Goal: Check status: Check status

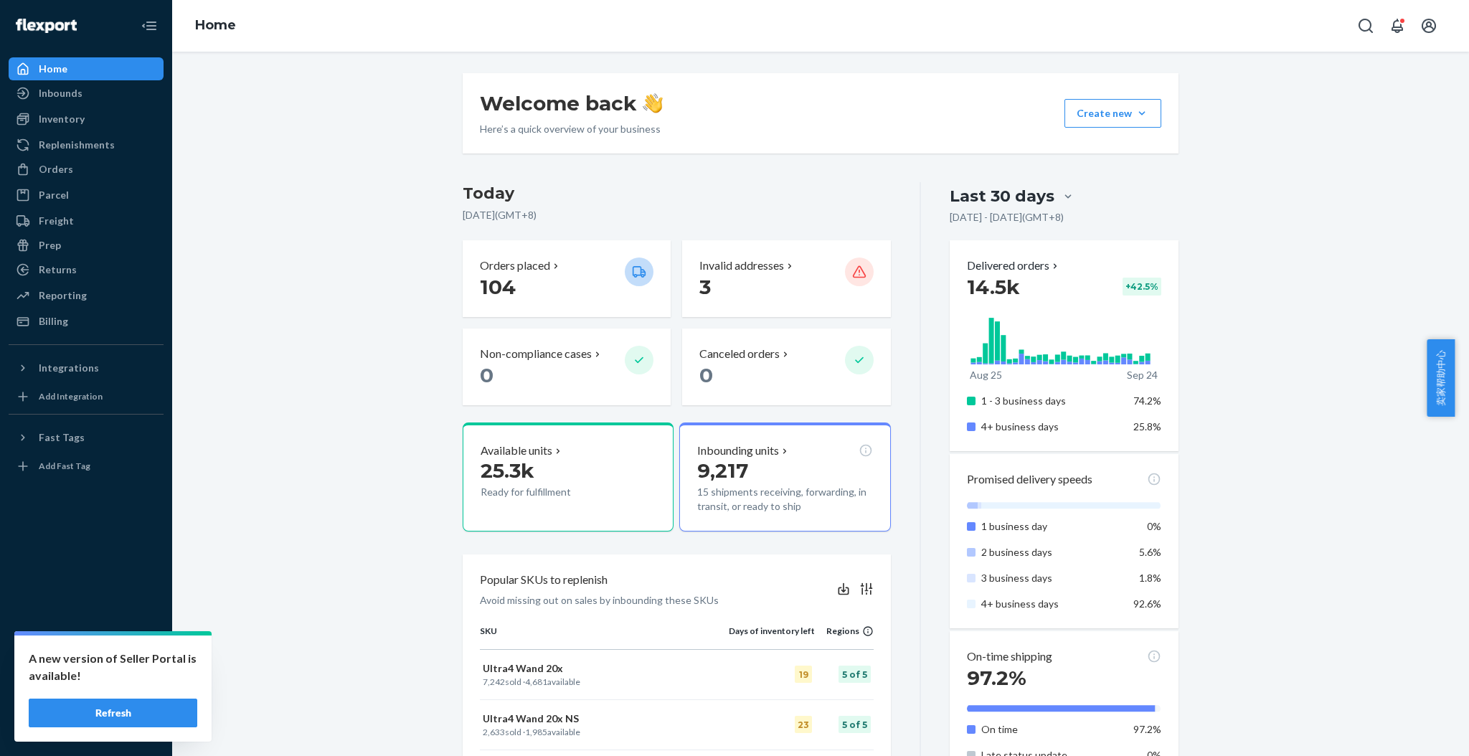
click at [153, 714] on button "Refresh" at bounding box center [113, 713] width 169 height 29
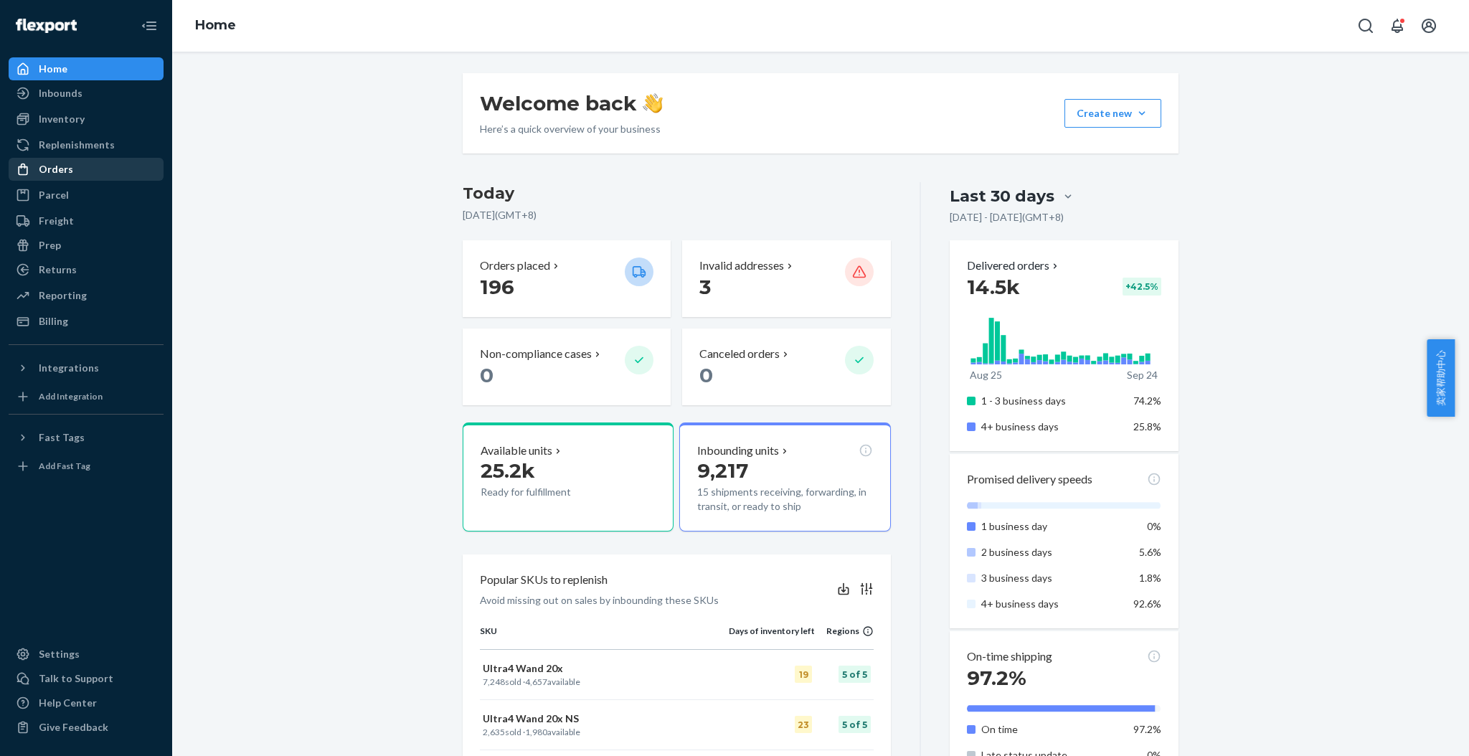
click at [72, 169] on div "Orders" at bounding box center [86, 169] width 152 height 20
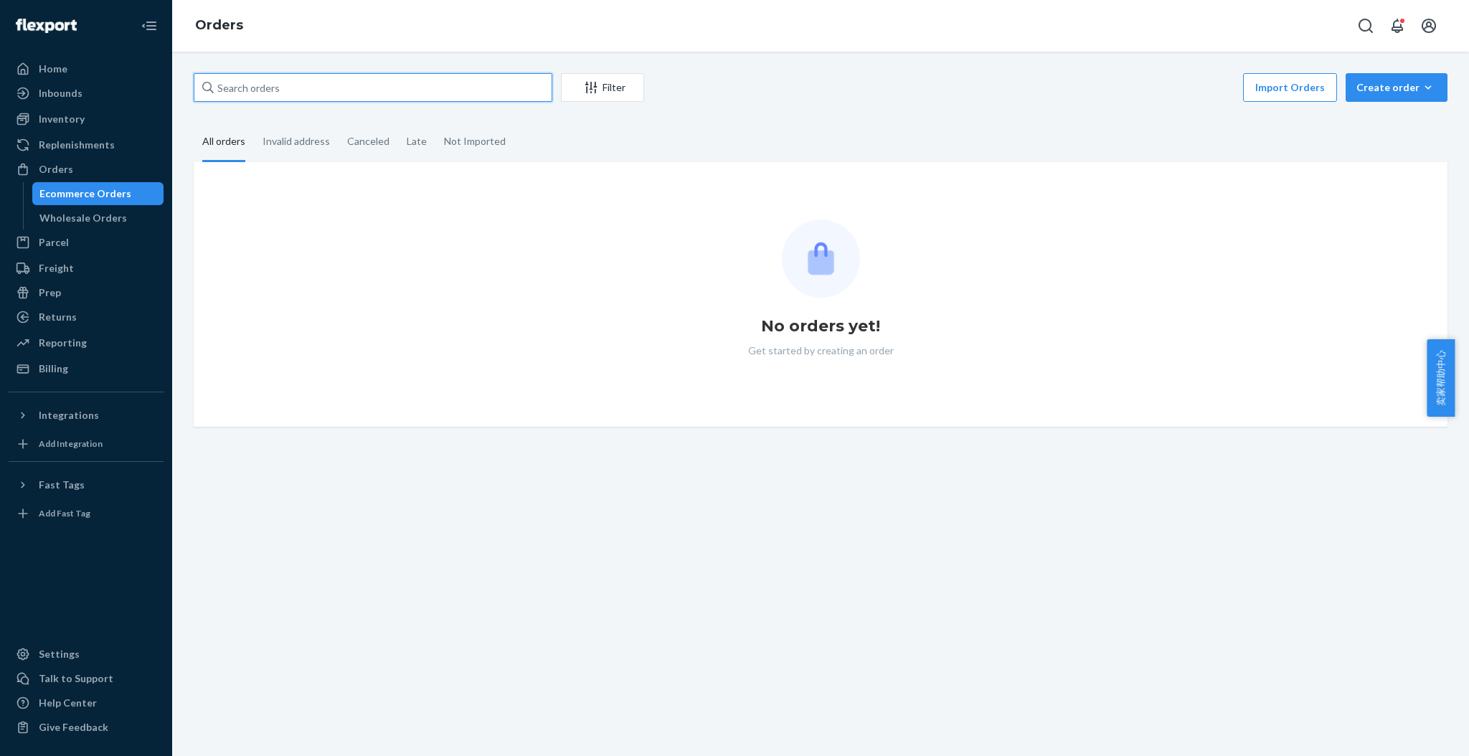
click at [277, 81] on input "text" at bounding box center [373, 87] width 359 height 29
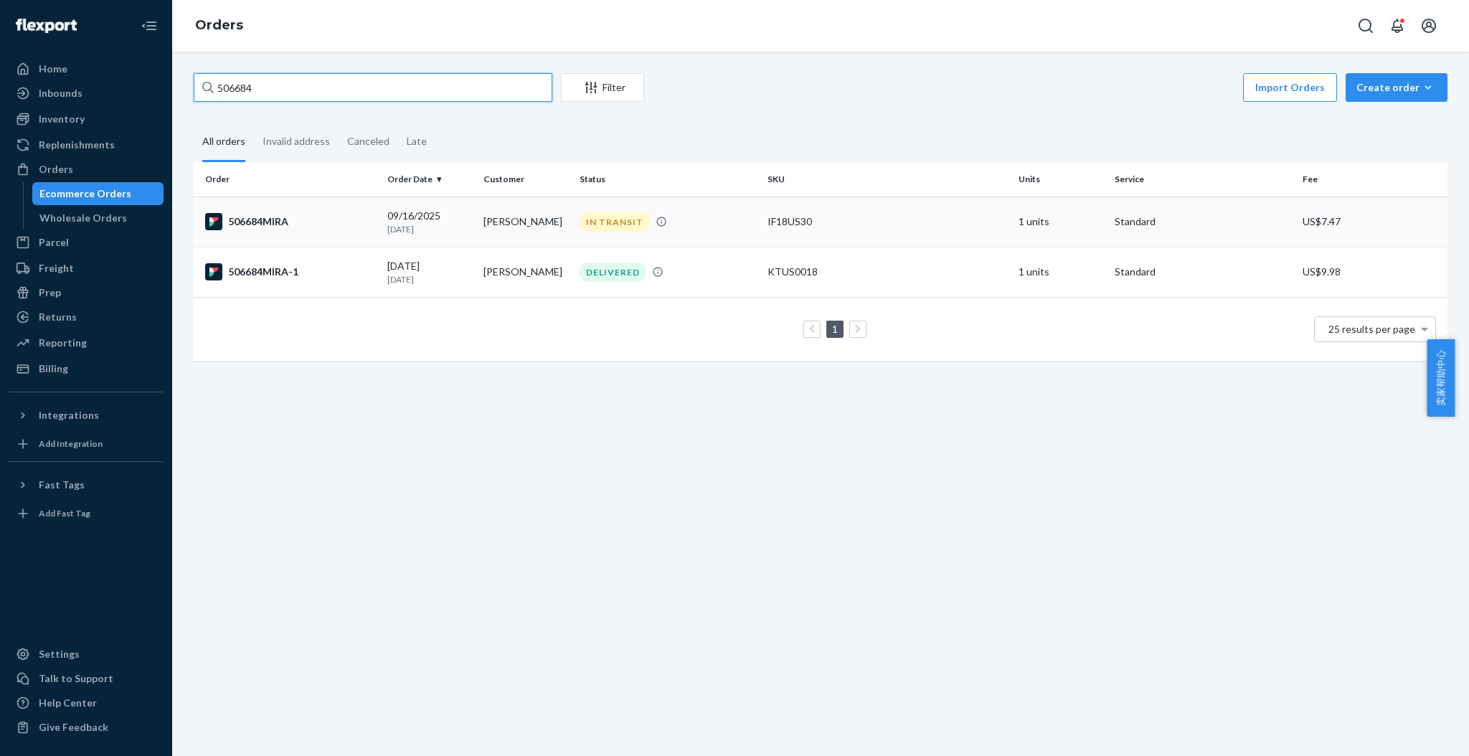
type input "506684"
click at [310, 221] on div "506684MIRA" at bounding box center [290, 221] width 171 height 17
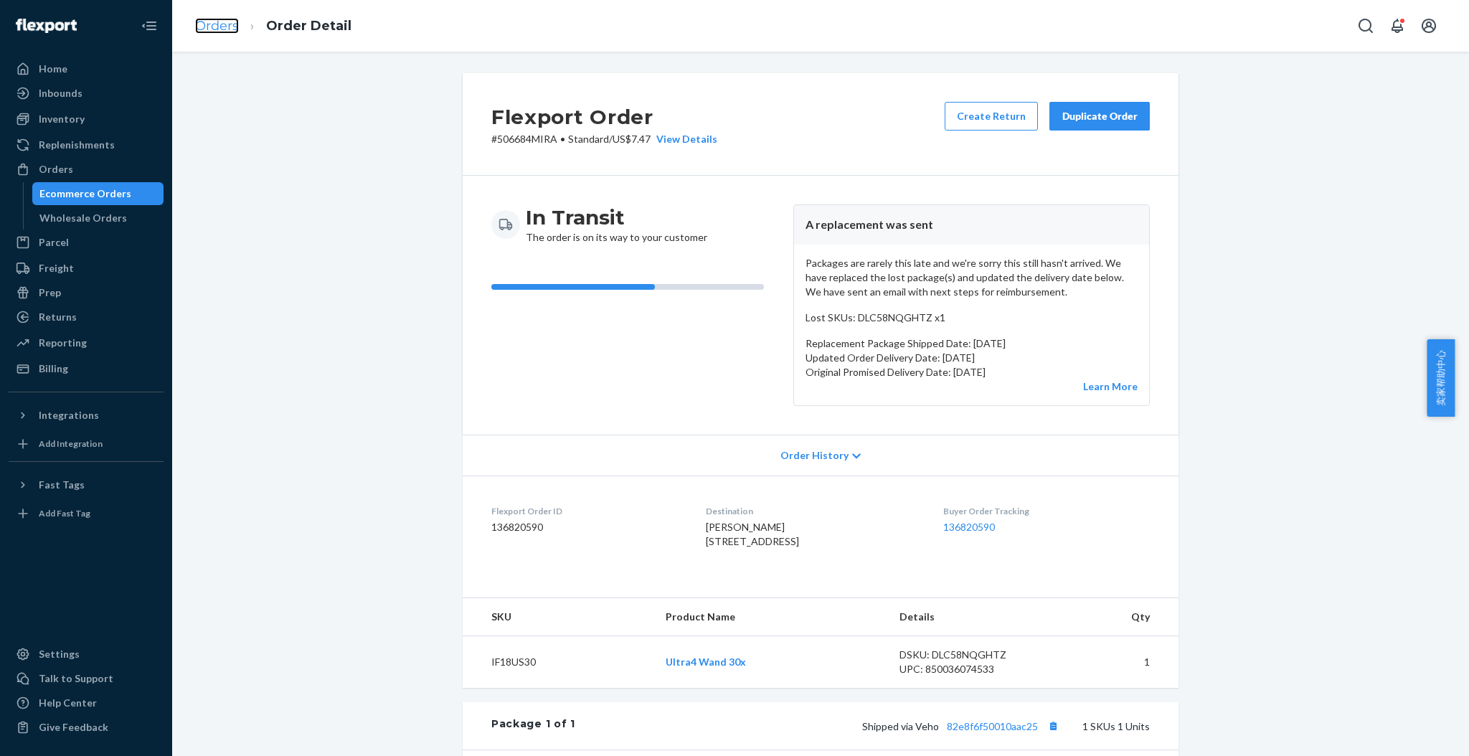
click at [202, 21] on link "Orders" at bounding box center [217, 26] width 44 height 16
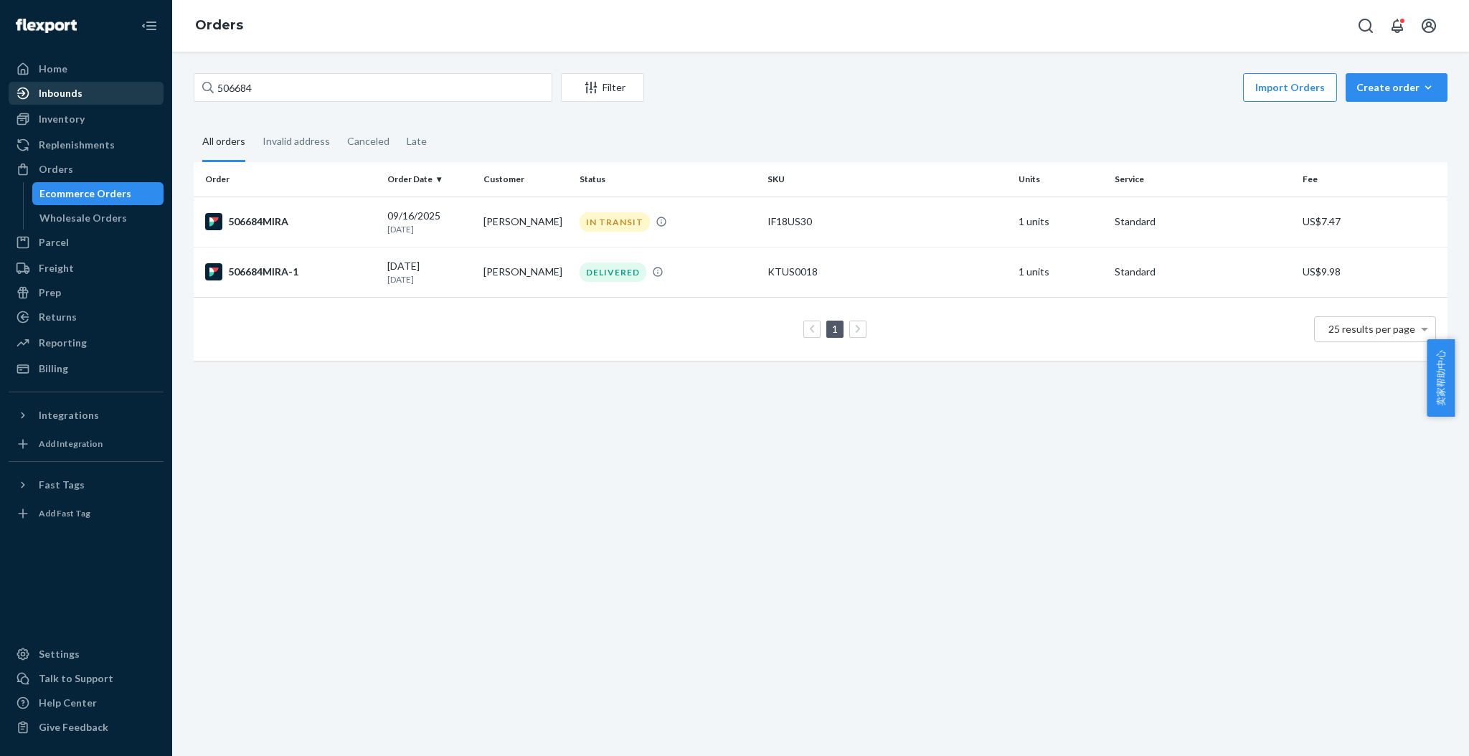
click at [64, 98] on div "Inbounds" at bounding box center [61, 93] width 44 height 14
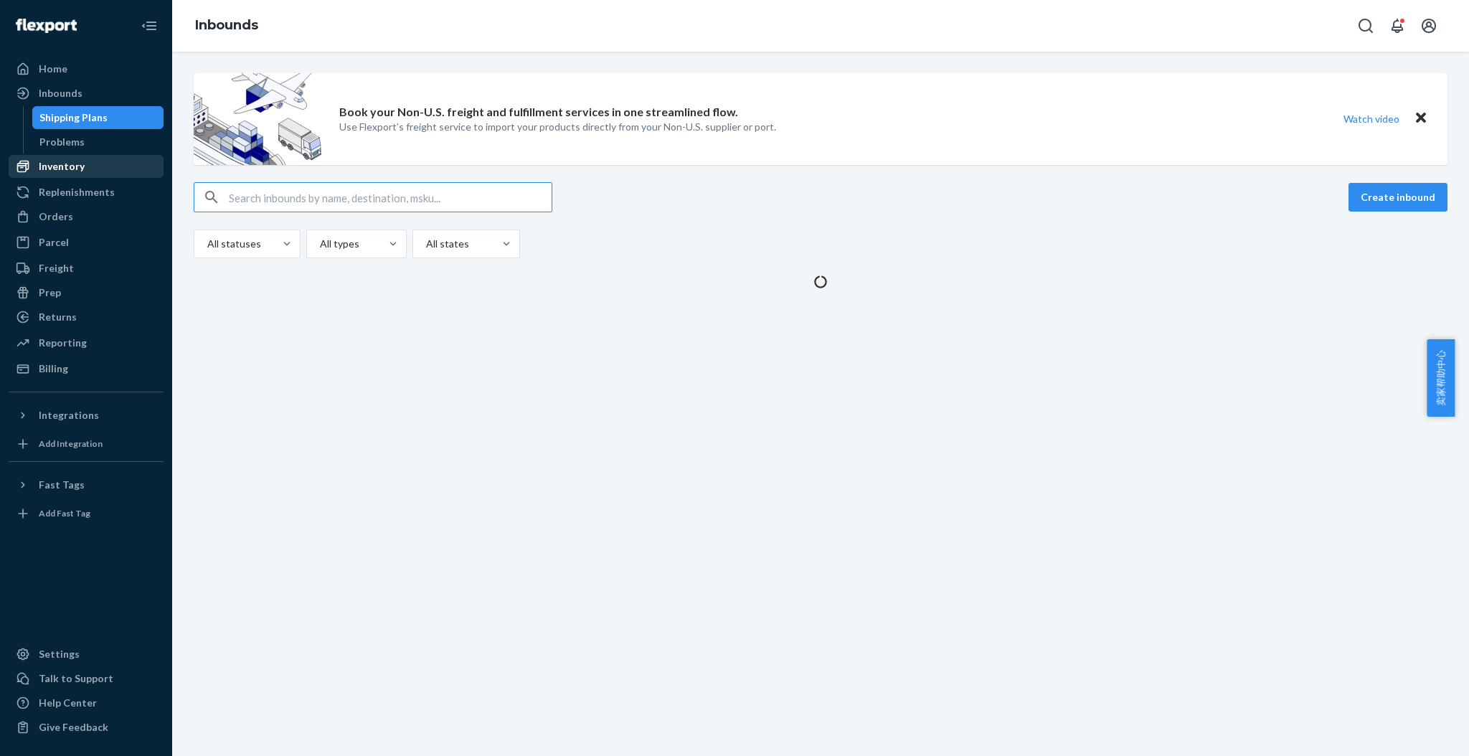
click at [65, 118] on div "Shipping Plans" at bounding box center [73, 117] width 68 height 14
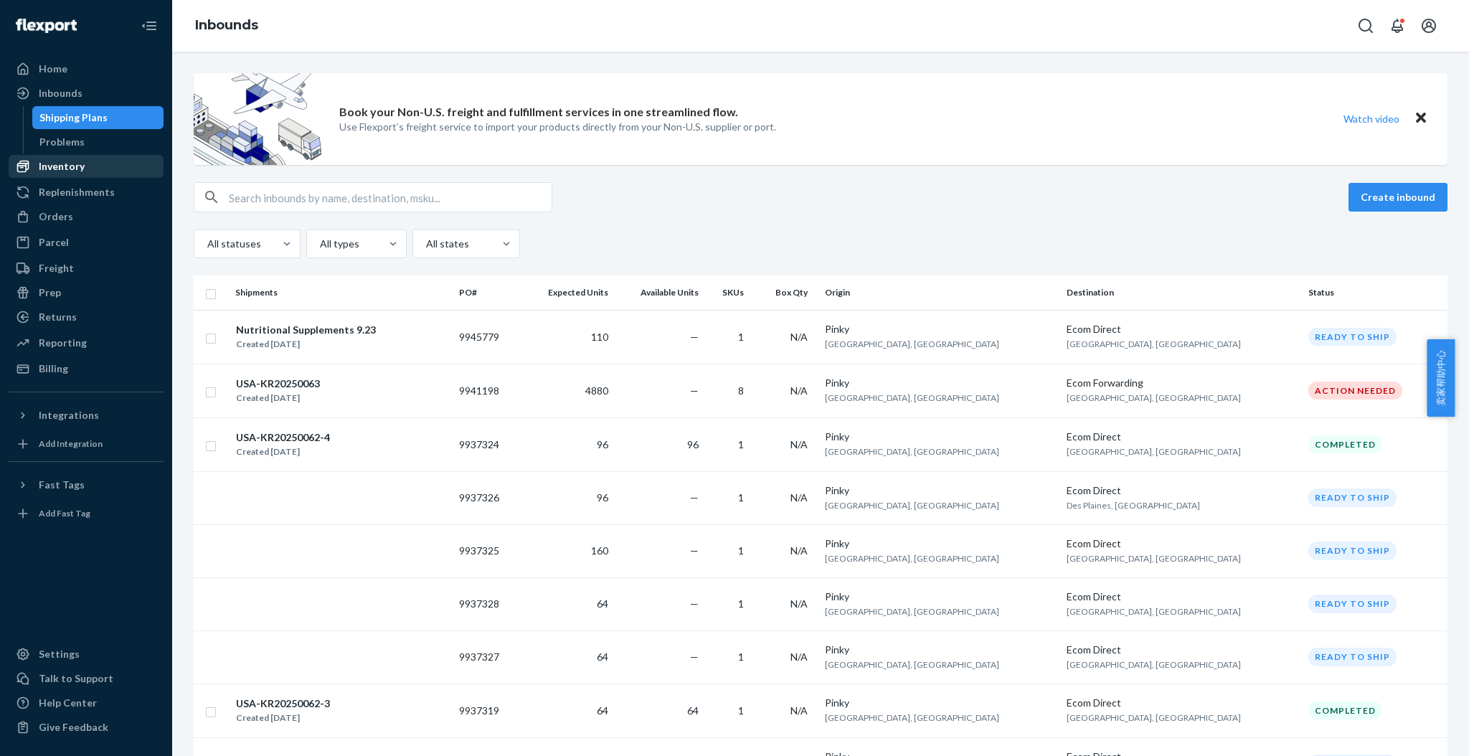
click at [70, 164] on div "Inventory" at bounding box center [62, 166] width 46 height 14
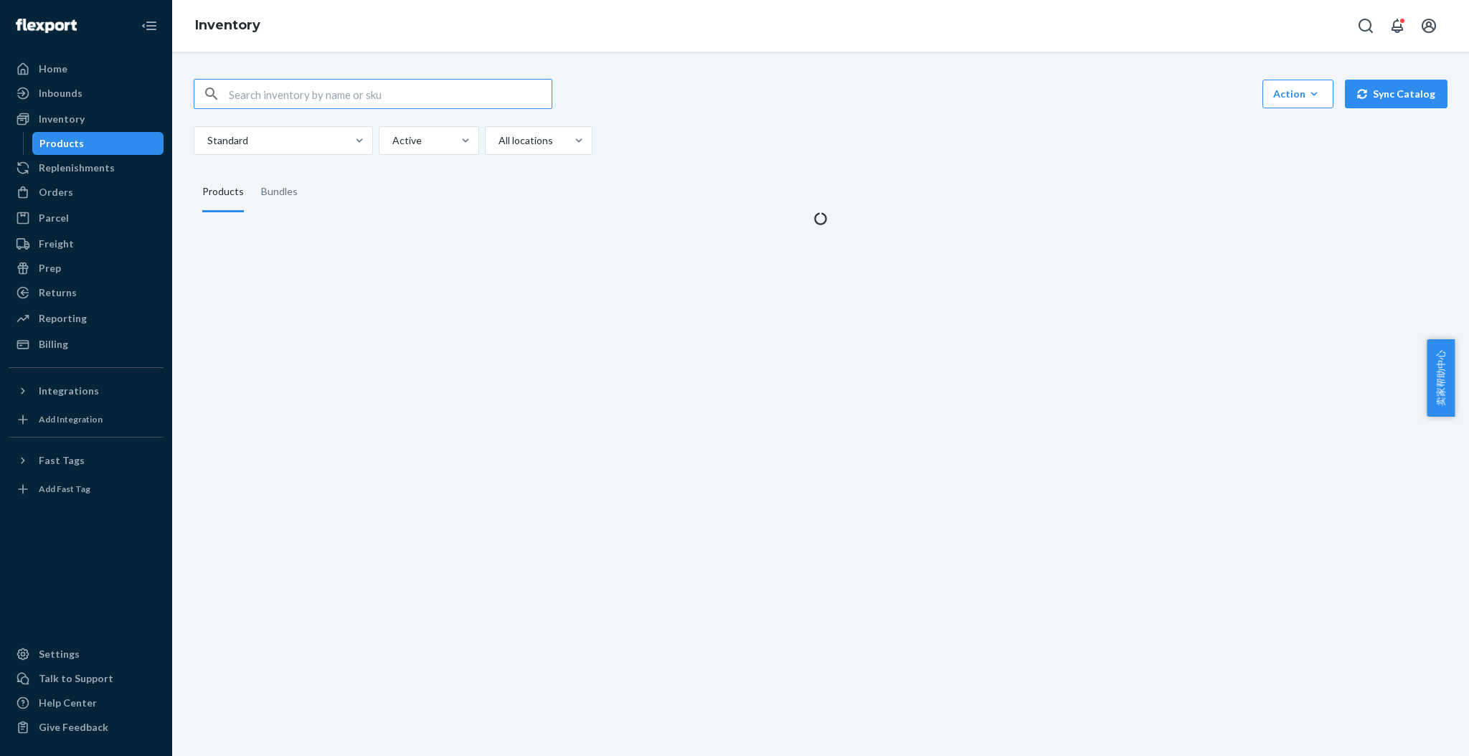
click at [250, 91] on input "text" at bounding box center [390, 94] width 323 height 29
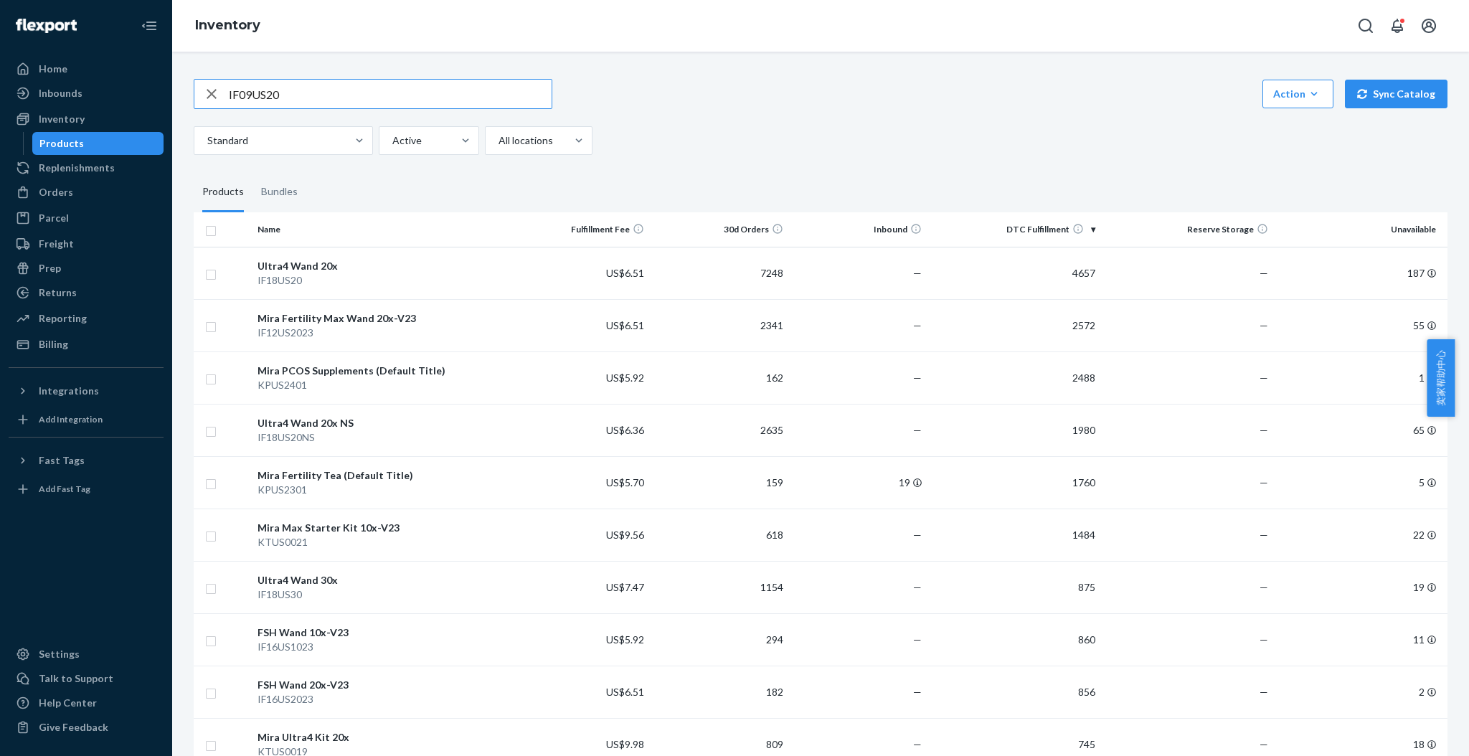
type input "IF09US20"
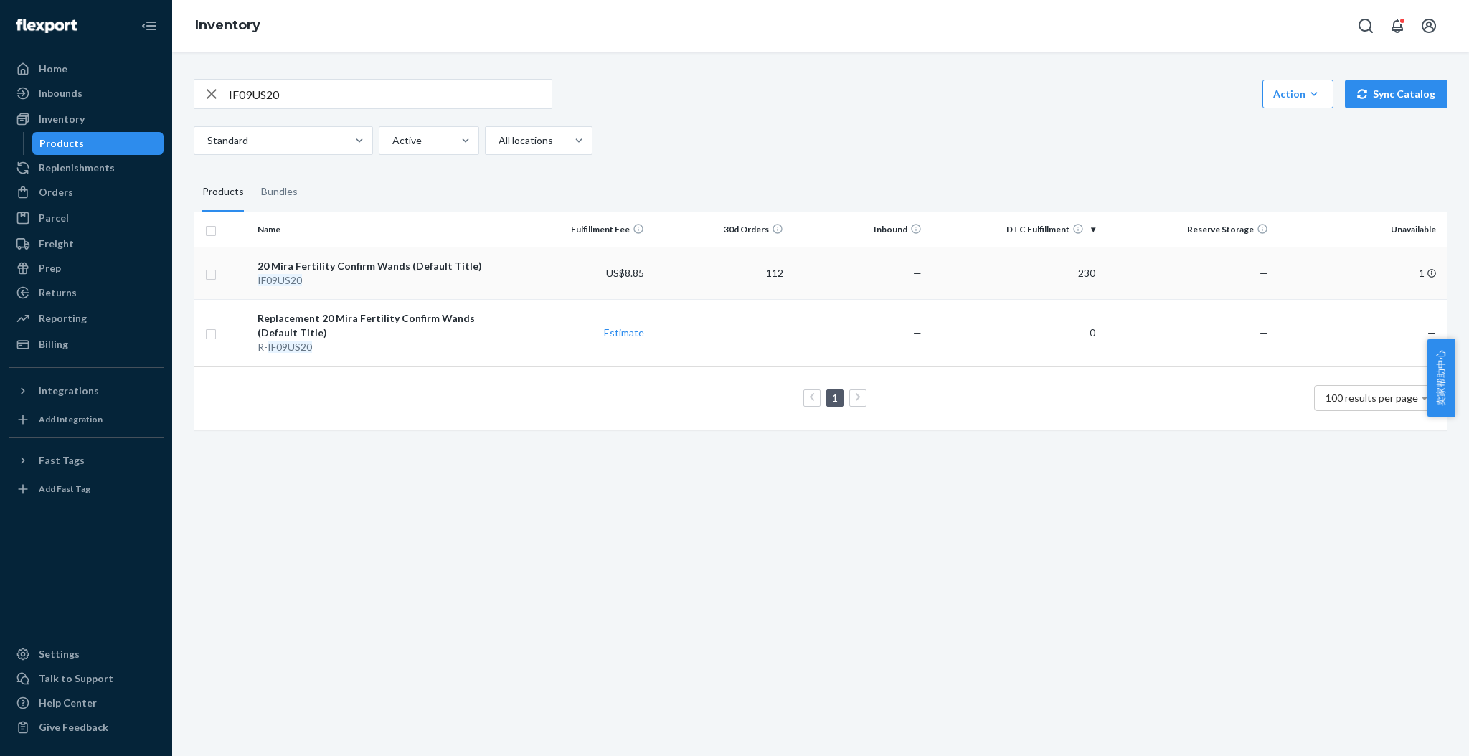
click at [396, 262] on div "20 Mira Fertility Confirm Wands (Default Title)" at bounding box center [381, 266] width 248 height 14
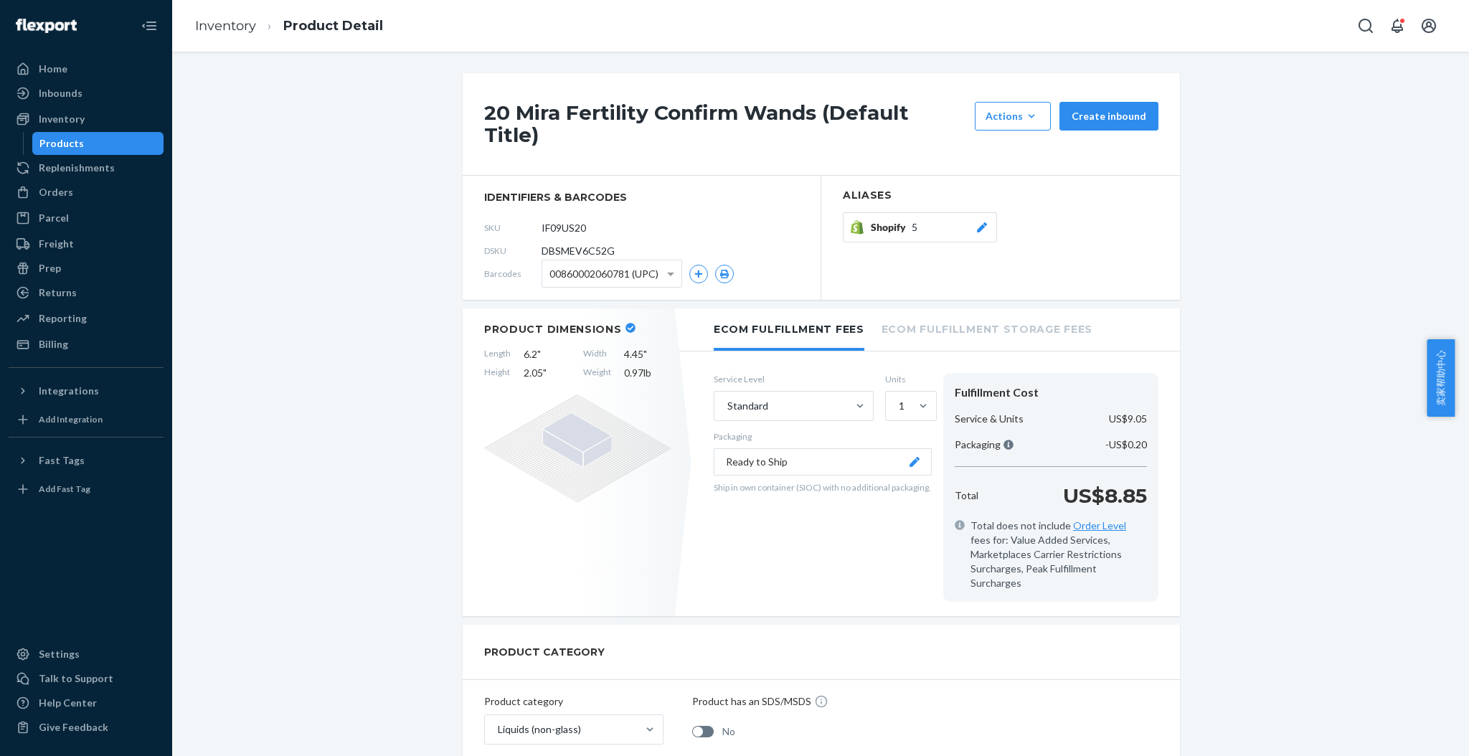
click at [922, 220] on div "Shopify 5" at bounding box center [930, 227] width 118 height 14
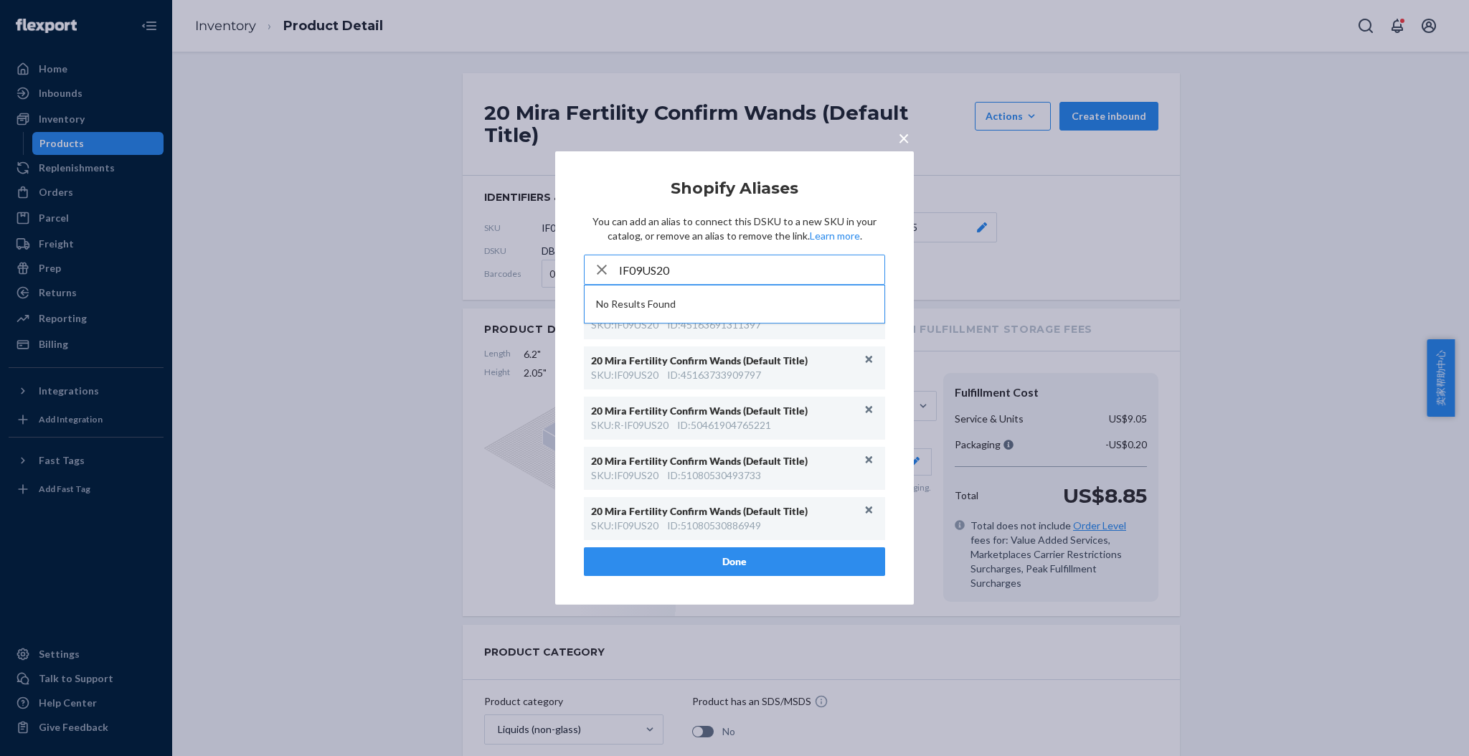
type input "IF09US20"
click at [905, 136] on span "×" at bounding box center [903, 138] width 11 height 24
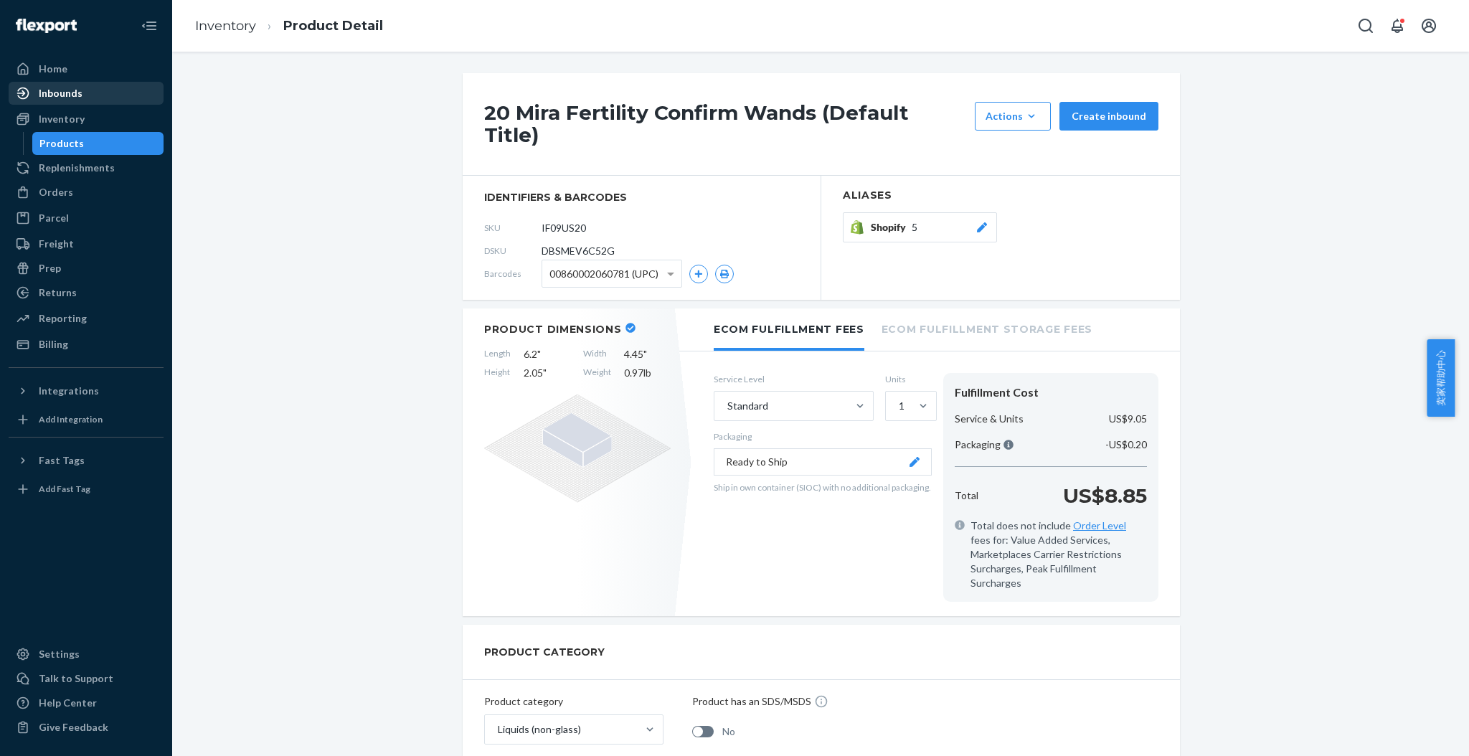
click at [75, 92] on div "Inbounds" at bounding box center [61, 93] width 44 height 14
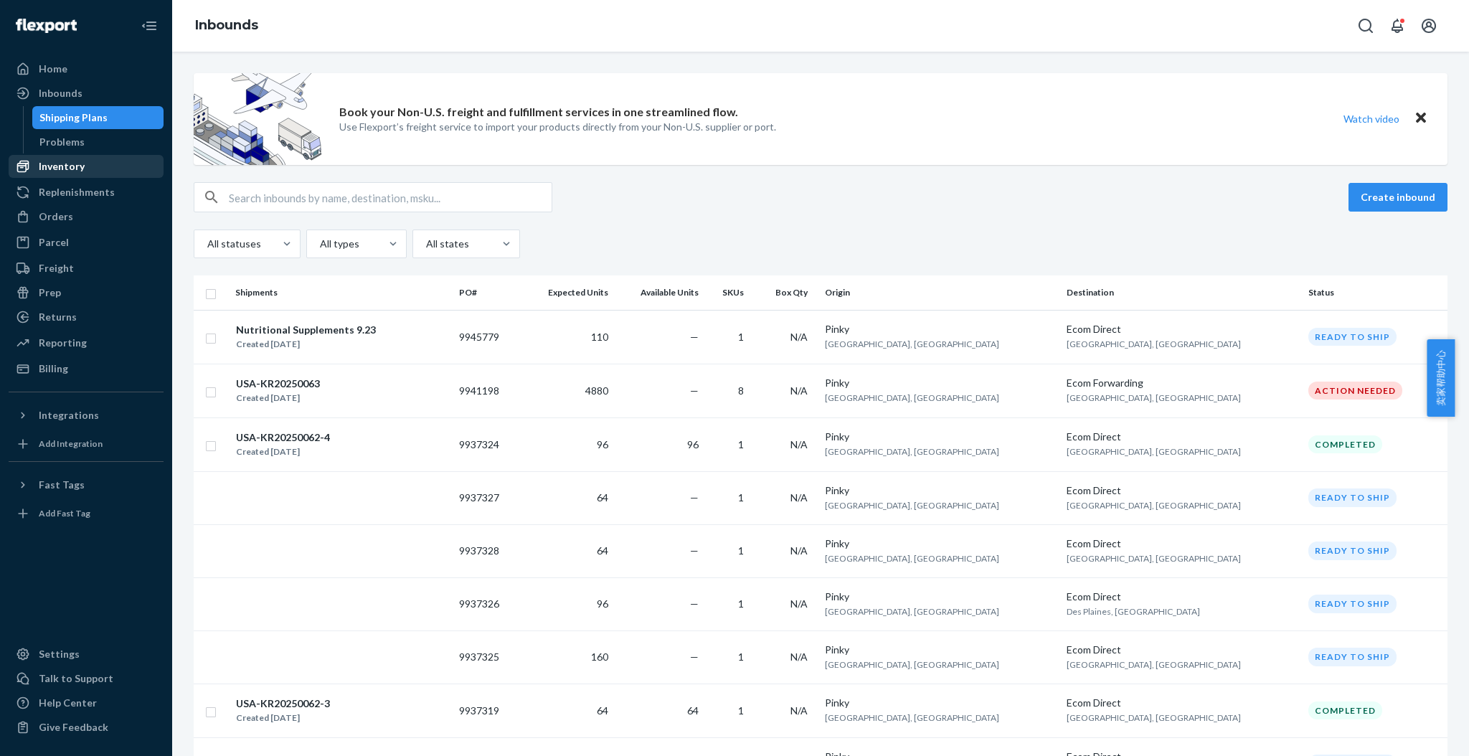
click at [78, 159] on div "Inventory" at bounding box center [62, 166] width 46 height 14
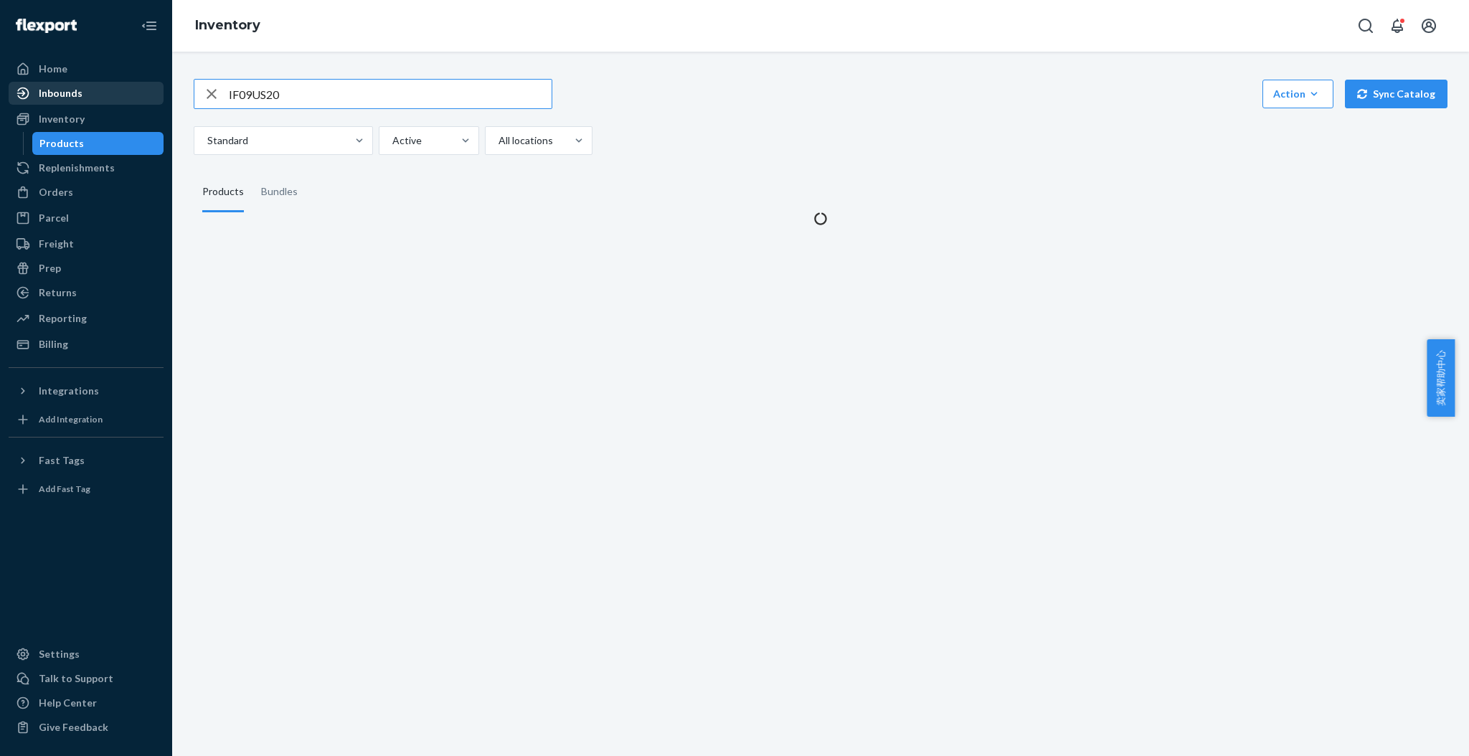
click at [64, 93] on div "Inbounds" at bounding box center [61, 93] width 44 height 14
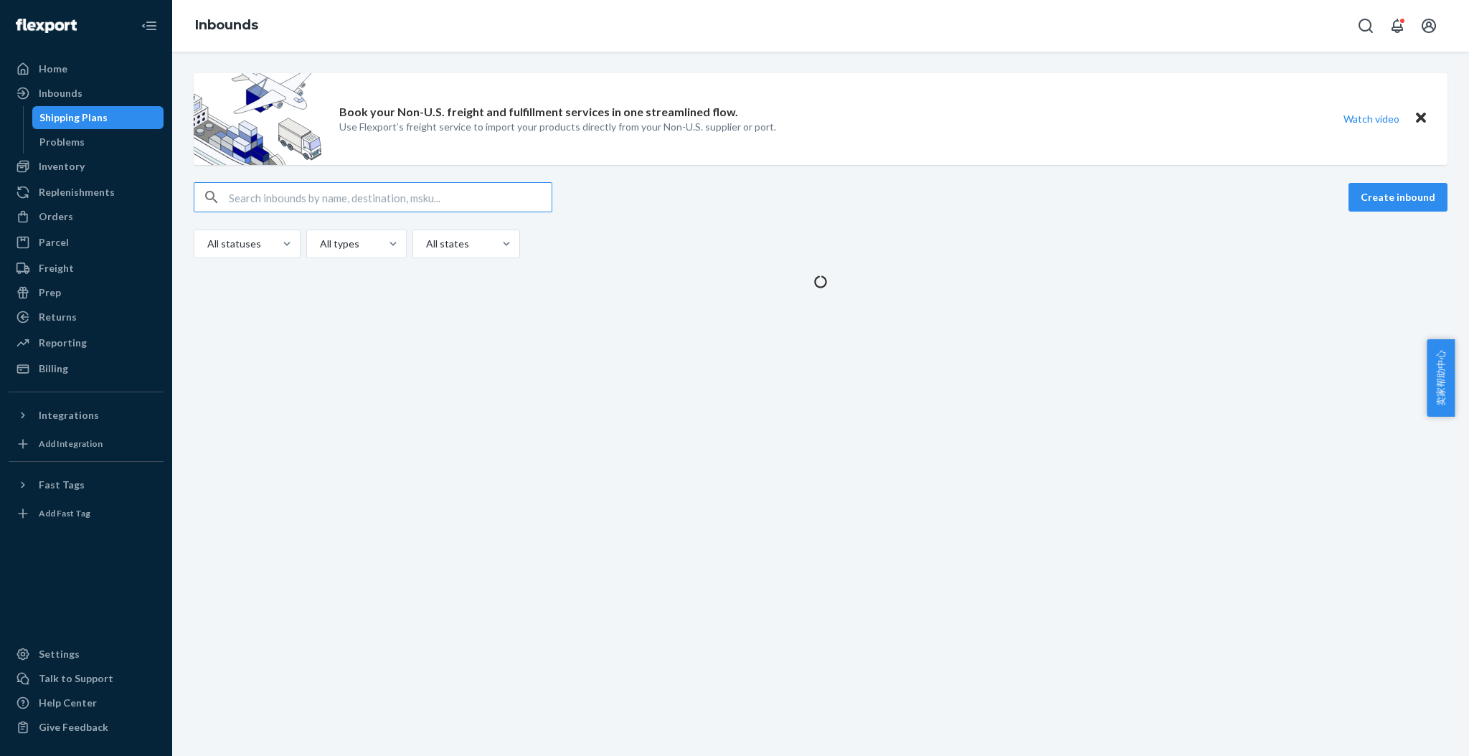
click at [288, 191] on input "text" at bounding box center [390, 197] width 323 height 29
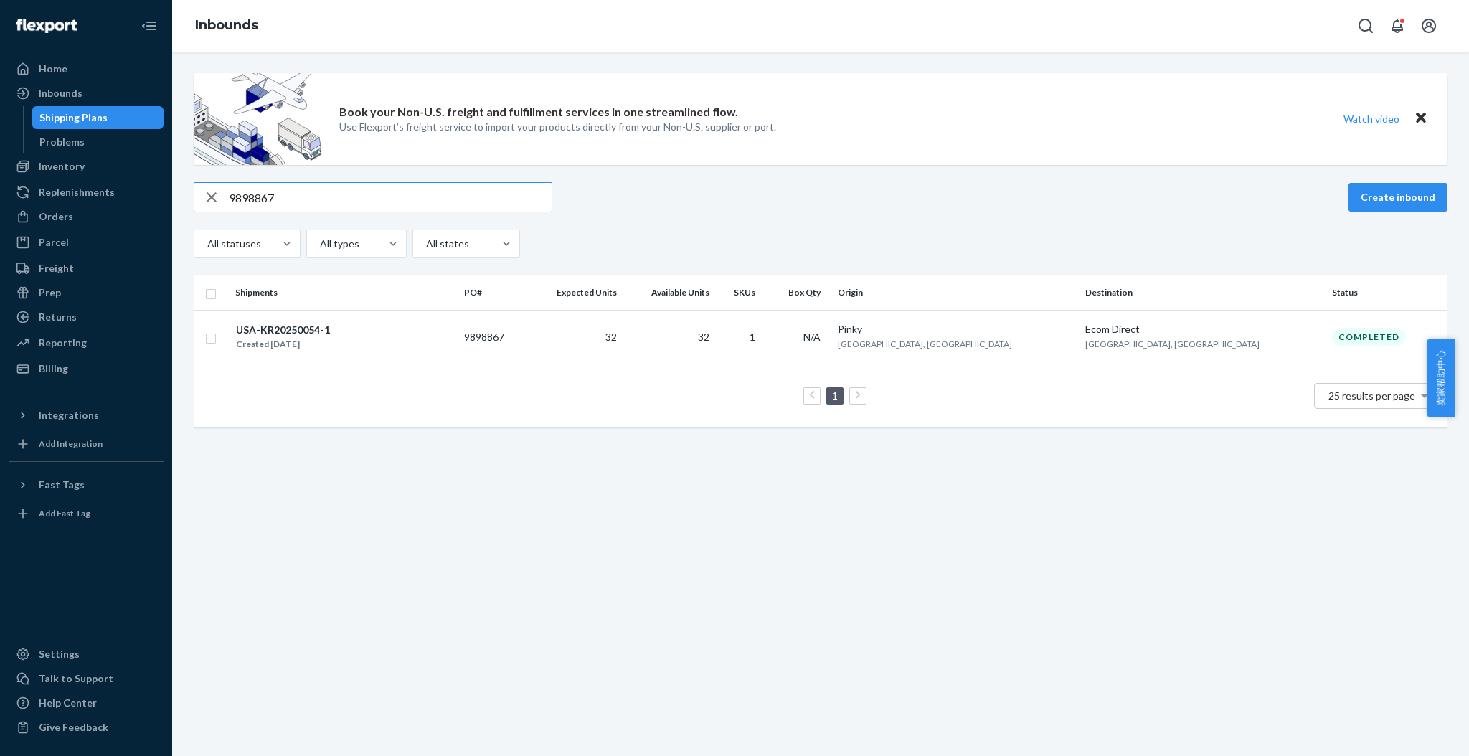
click at [283, 189] on input "9898867" at bounding box center [390, 197] width 323 height 29
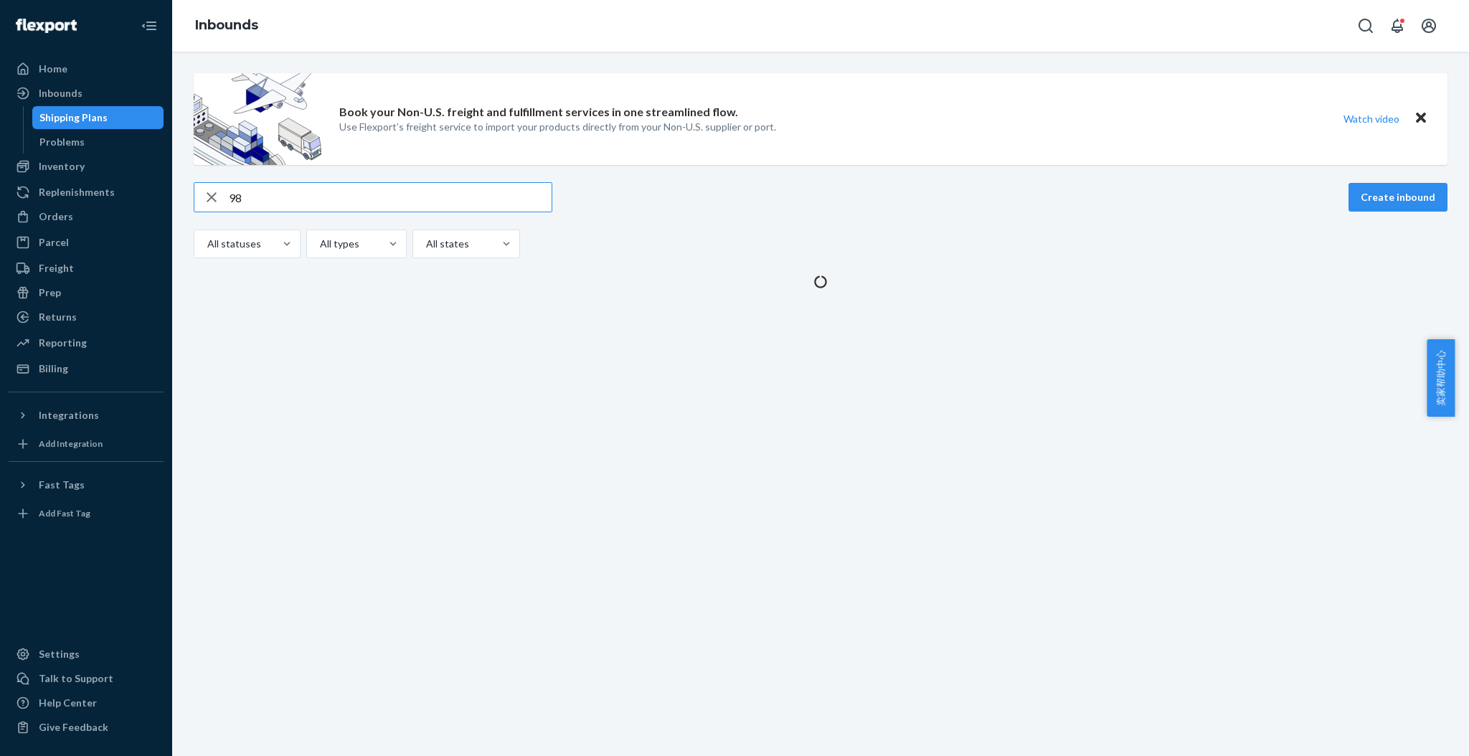
type input "9"
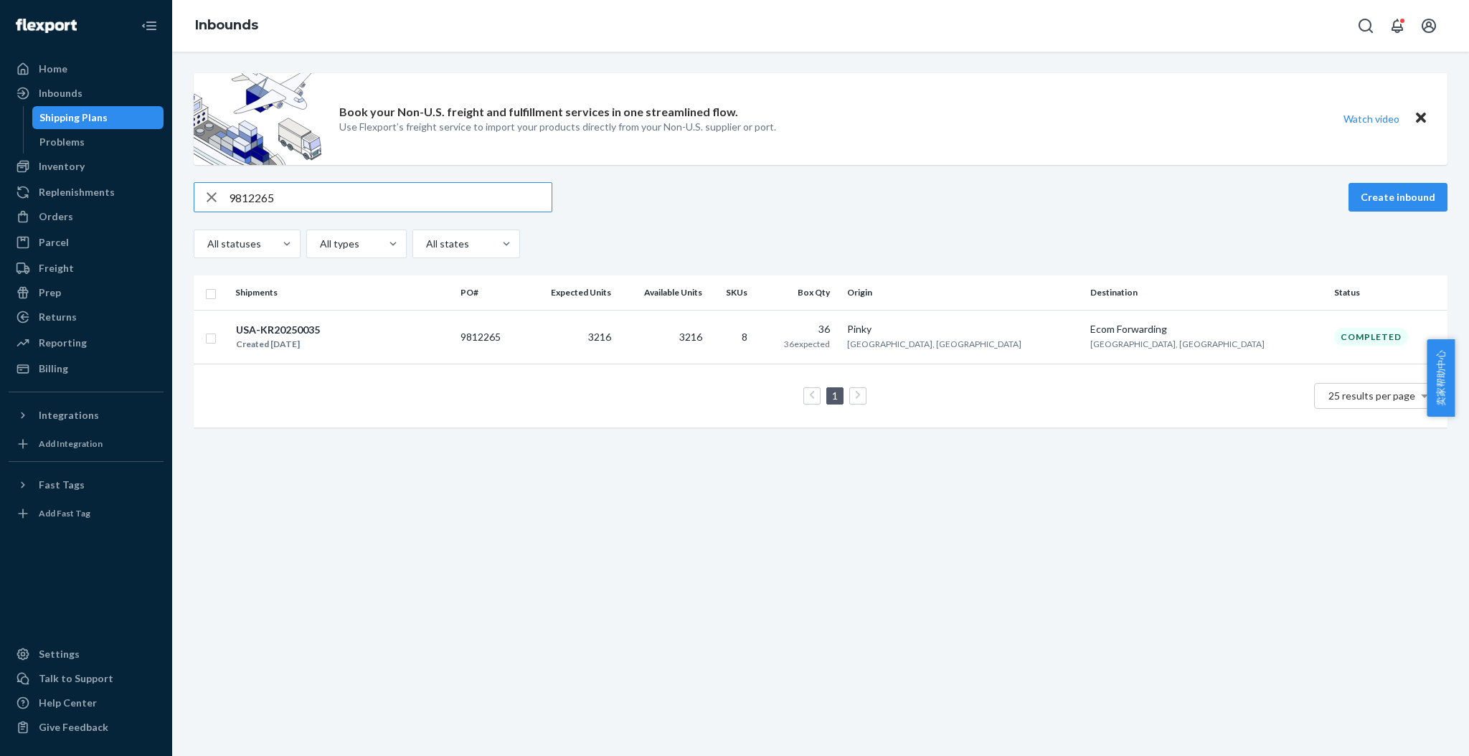
type input "9812265"
click at [87, 161] on div "Inventory" at bounding box center [86, 166] width 152 height 20
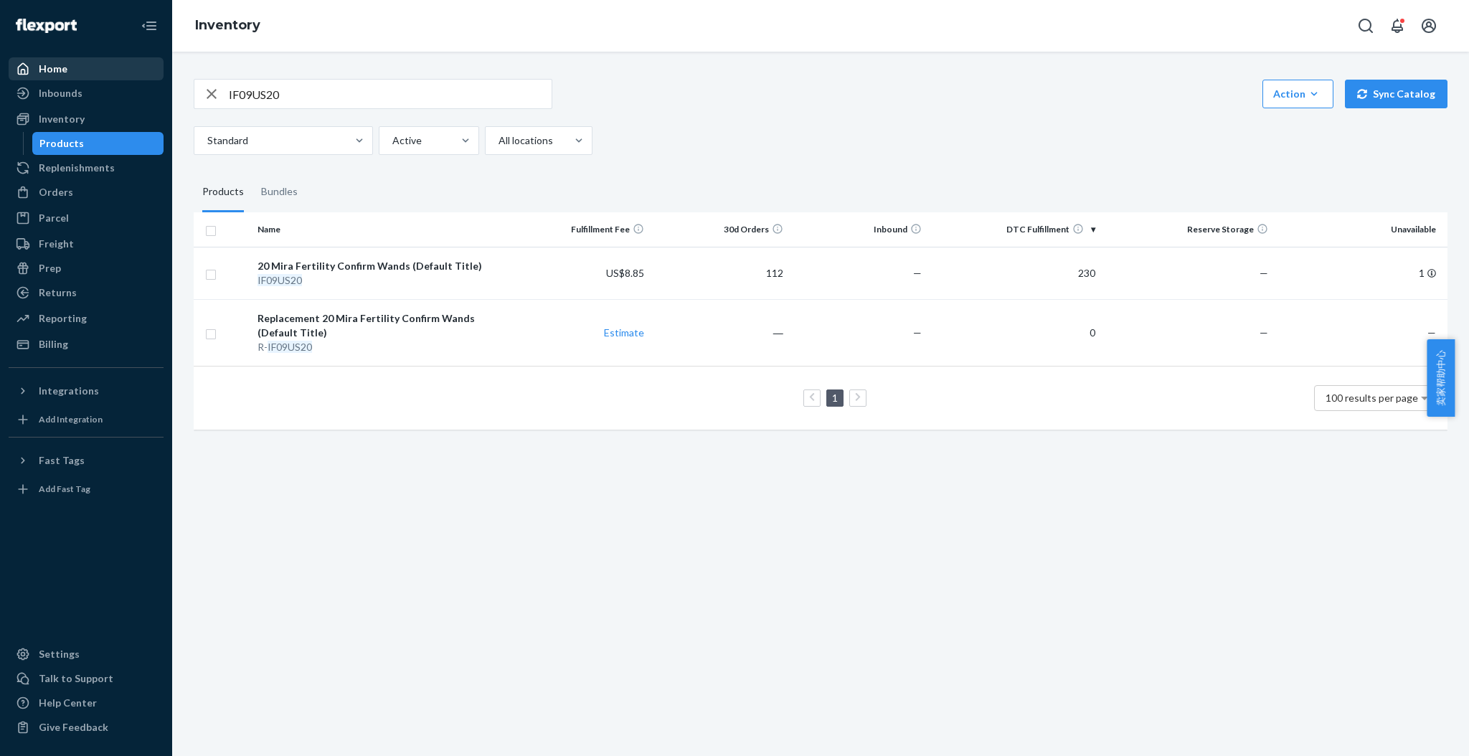
click at [62, 65] on div "Home" at bounding box center [53, 69] width 29 height 14
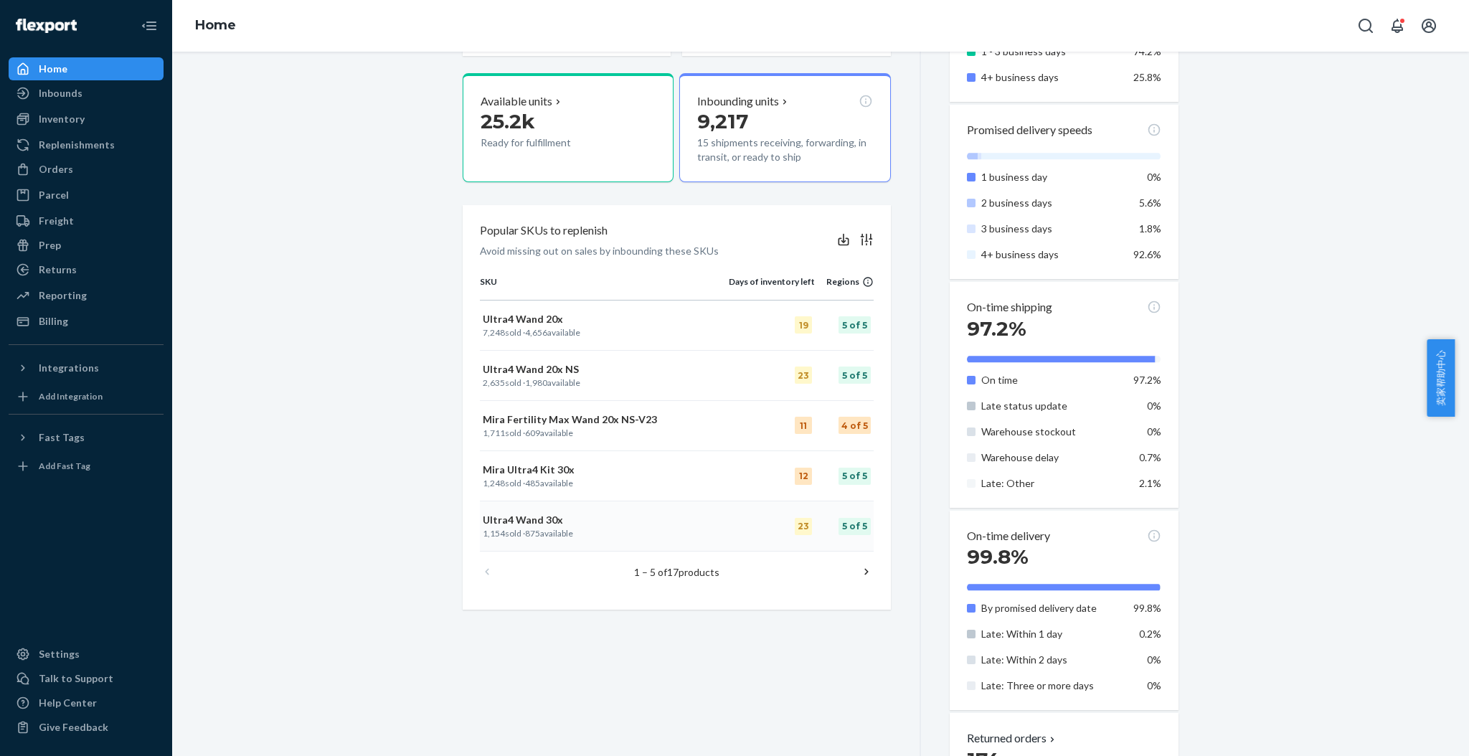
scroll to position [382, 0]
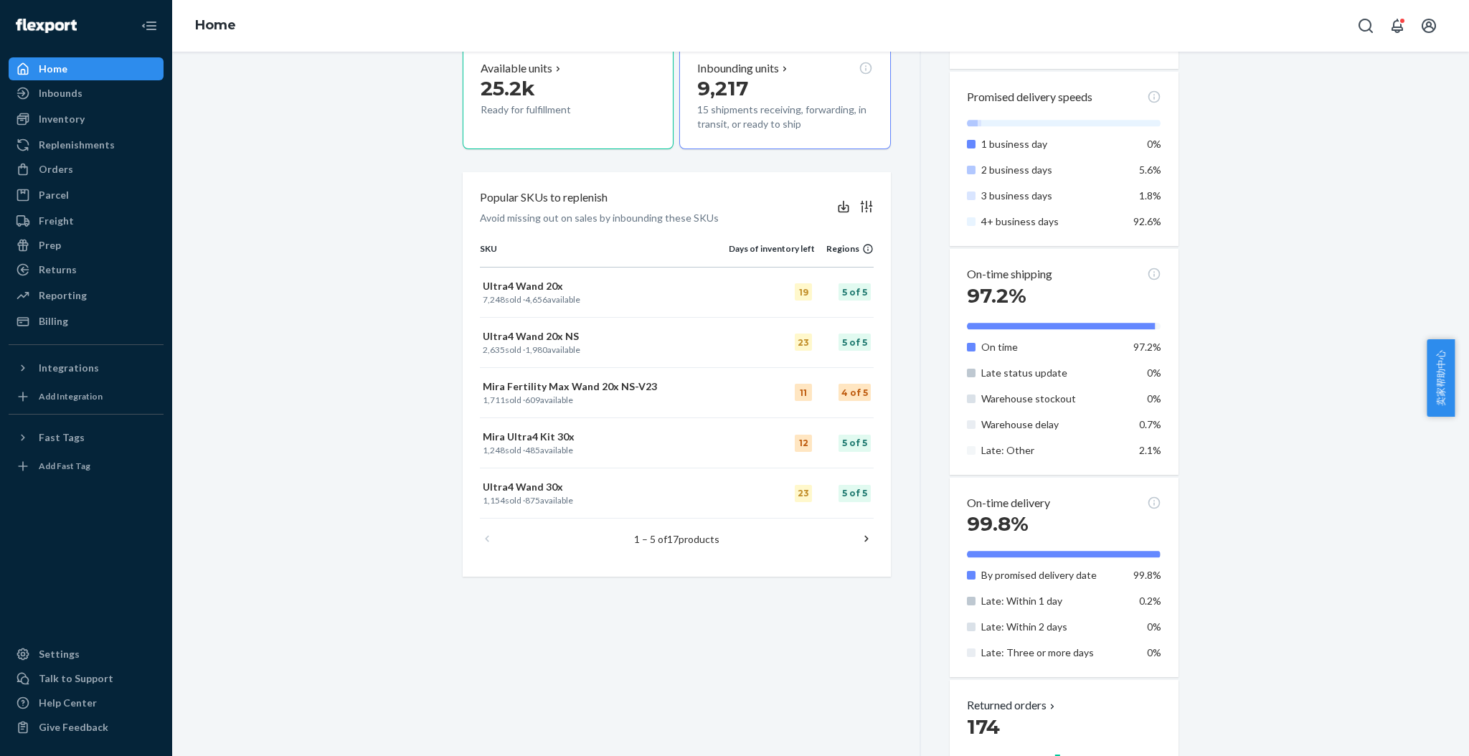
click at [859, 537] on icon at bounding box center [866, 538] width 14 height 14
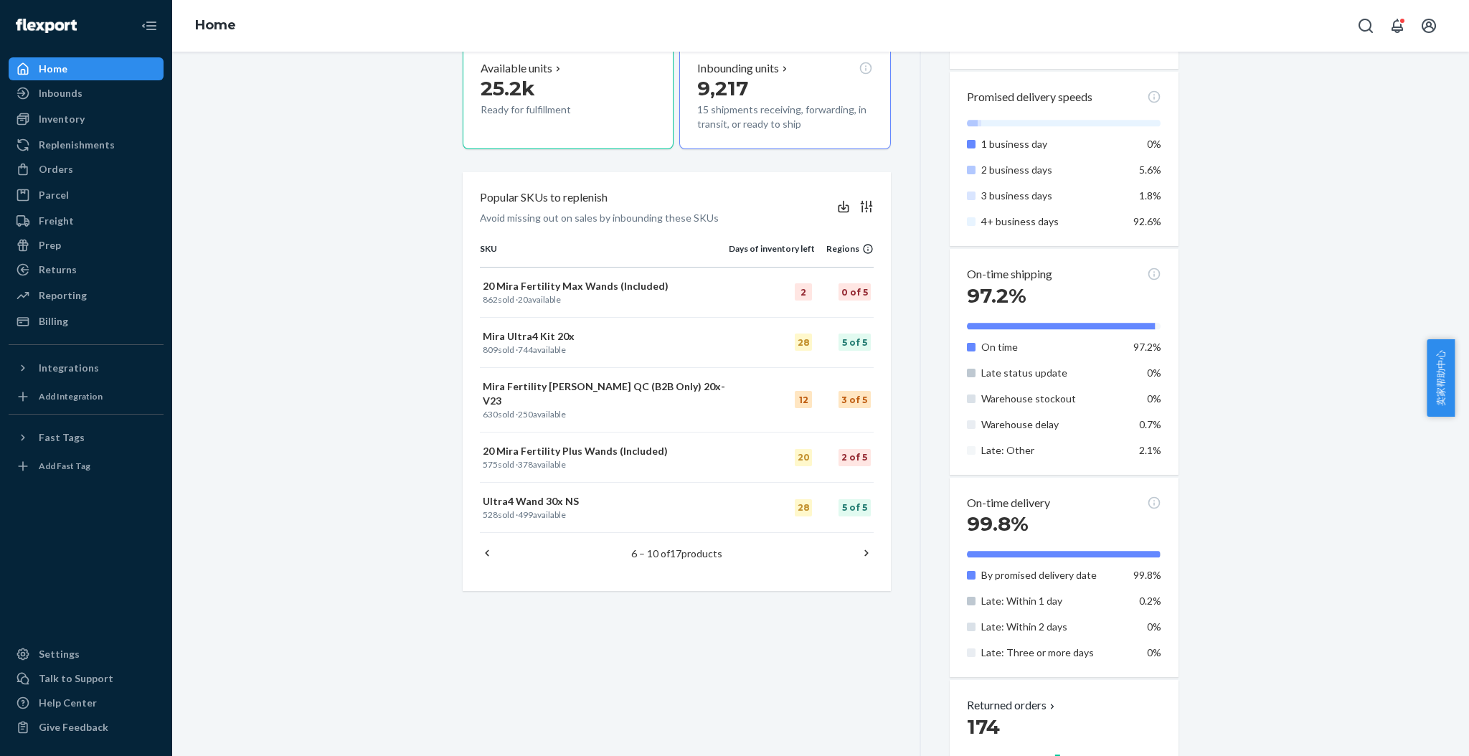
click at [864, 550] on icon at bounding box center [866, 553] width 4 height 6
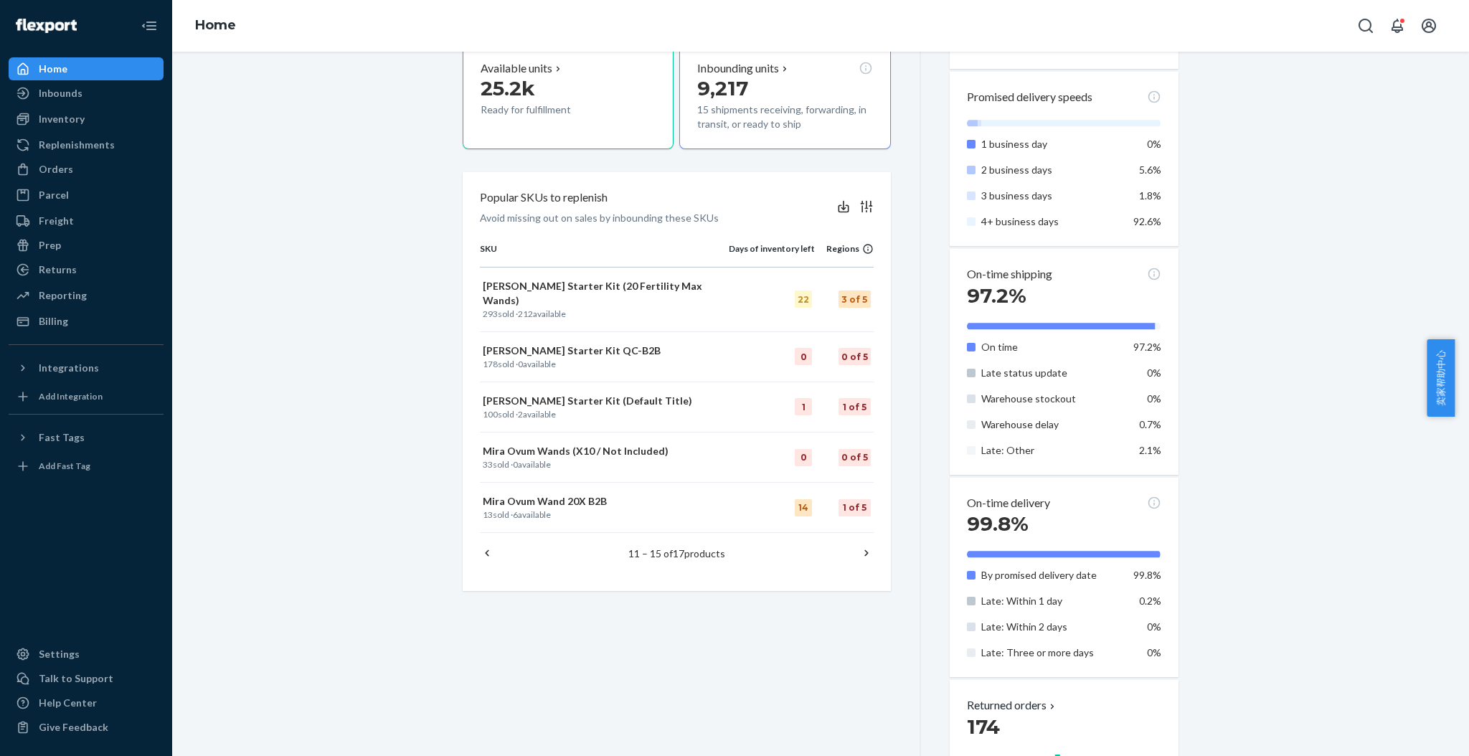
click at [862, 546] on icon at bounding box center [866, 553] width 14 height 14
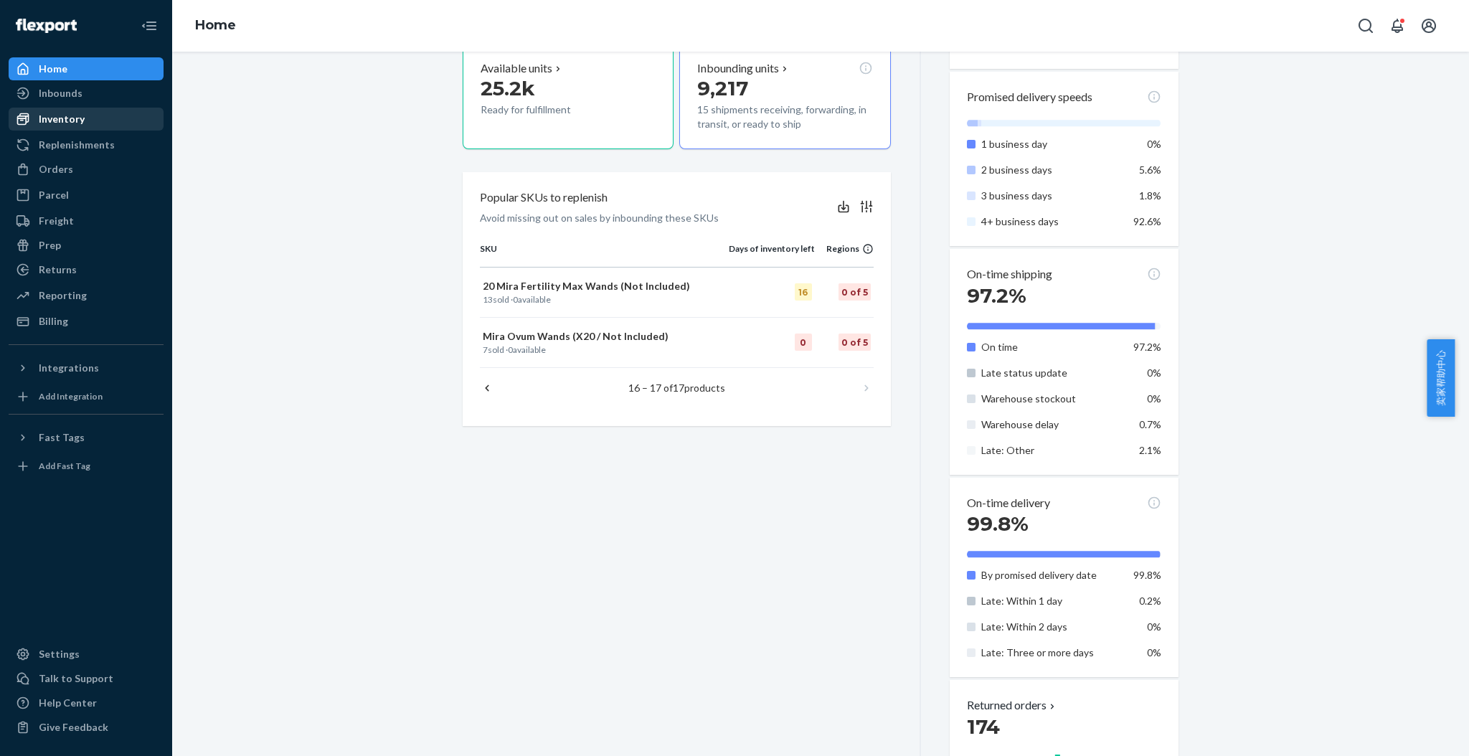
click at [60, 116] on div "Inventory" at bounding box center [62, 119] width 46 height 14
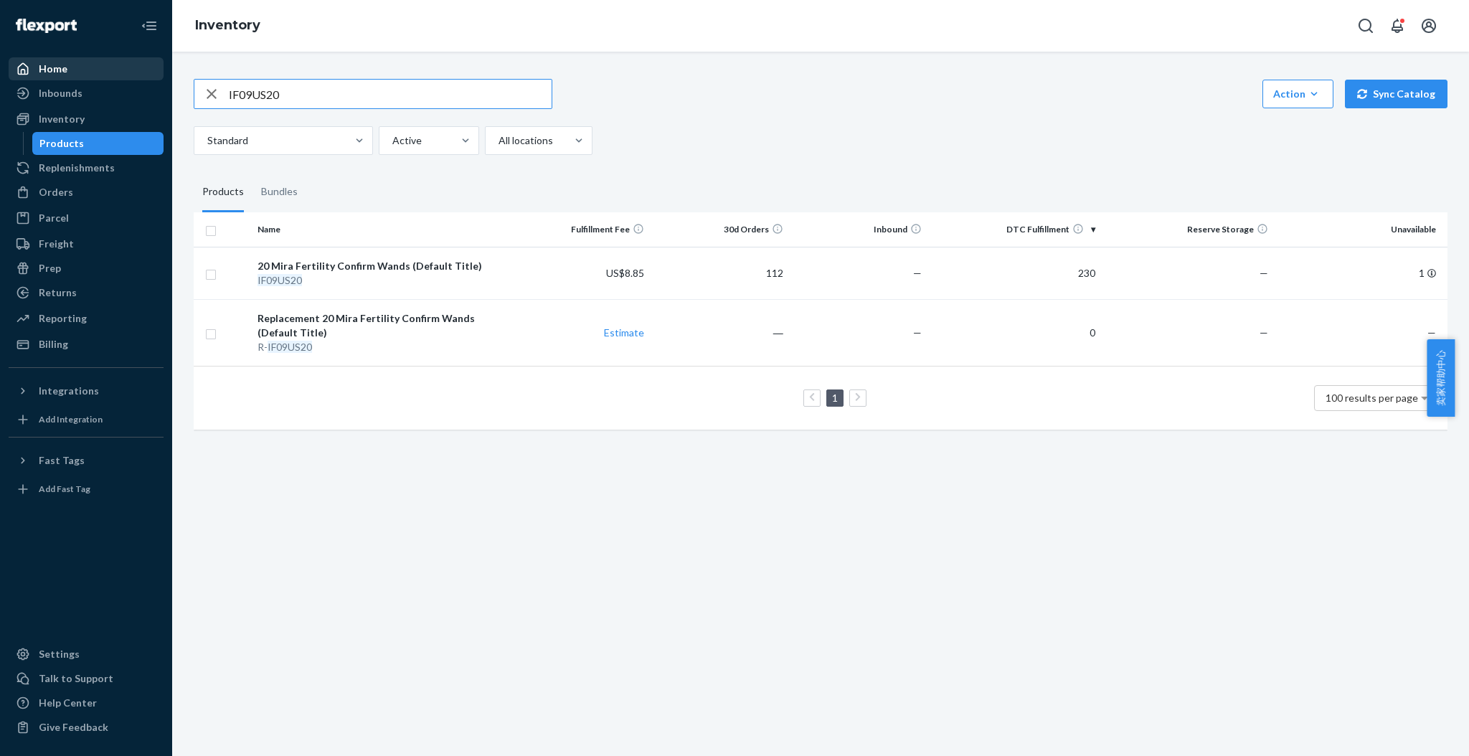
drag, startPoint x: 327, startPoint y: 100, endPoint x: 144, endPoint y: 80, distance: 184.0
click at [146, 80] on div "Home Inbounds Shipping Plans Problems Inventory Products Replenishments Orders …" at bounding box center [734, 378] width 1469 height 756
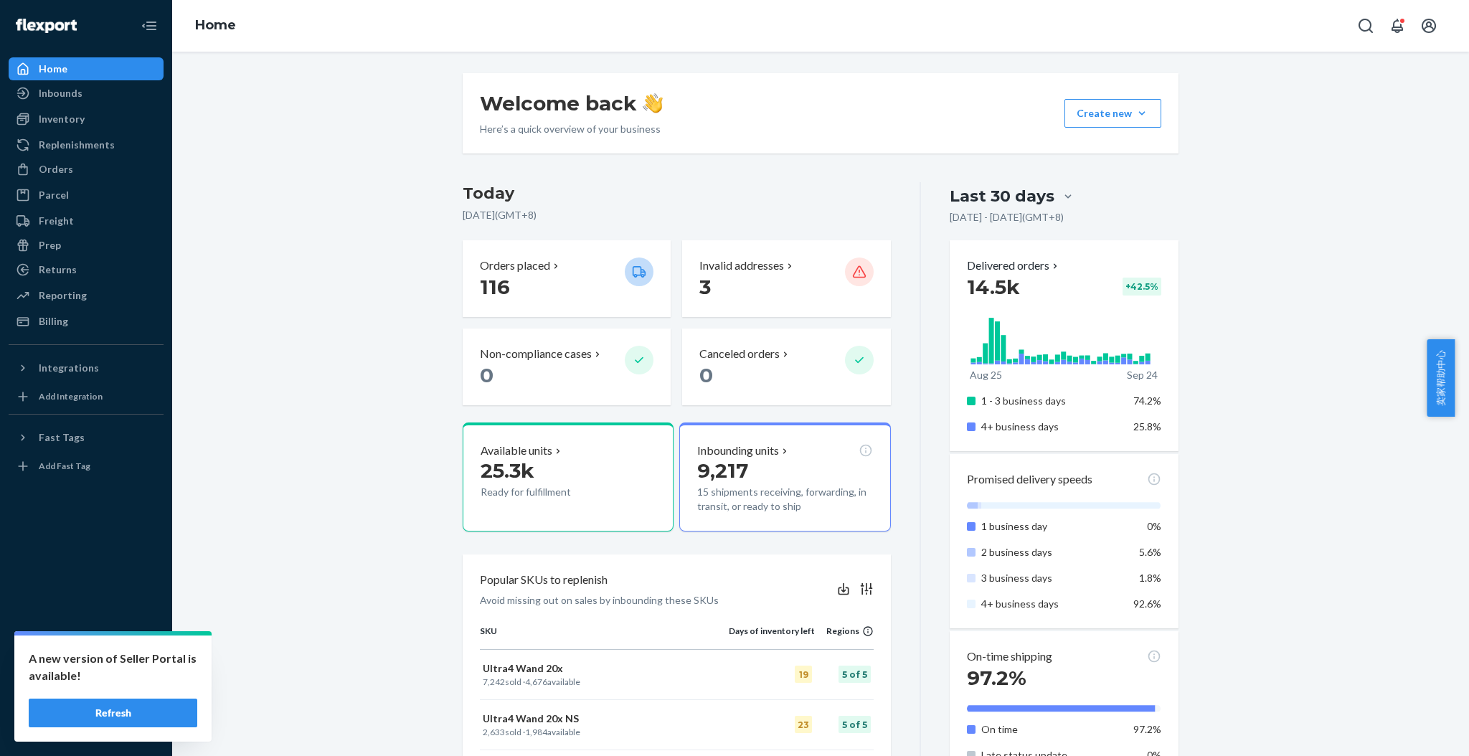
click at [148, 716] on button "Refresh" at bounding box center [113, 713] width 169 height 29
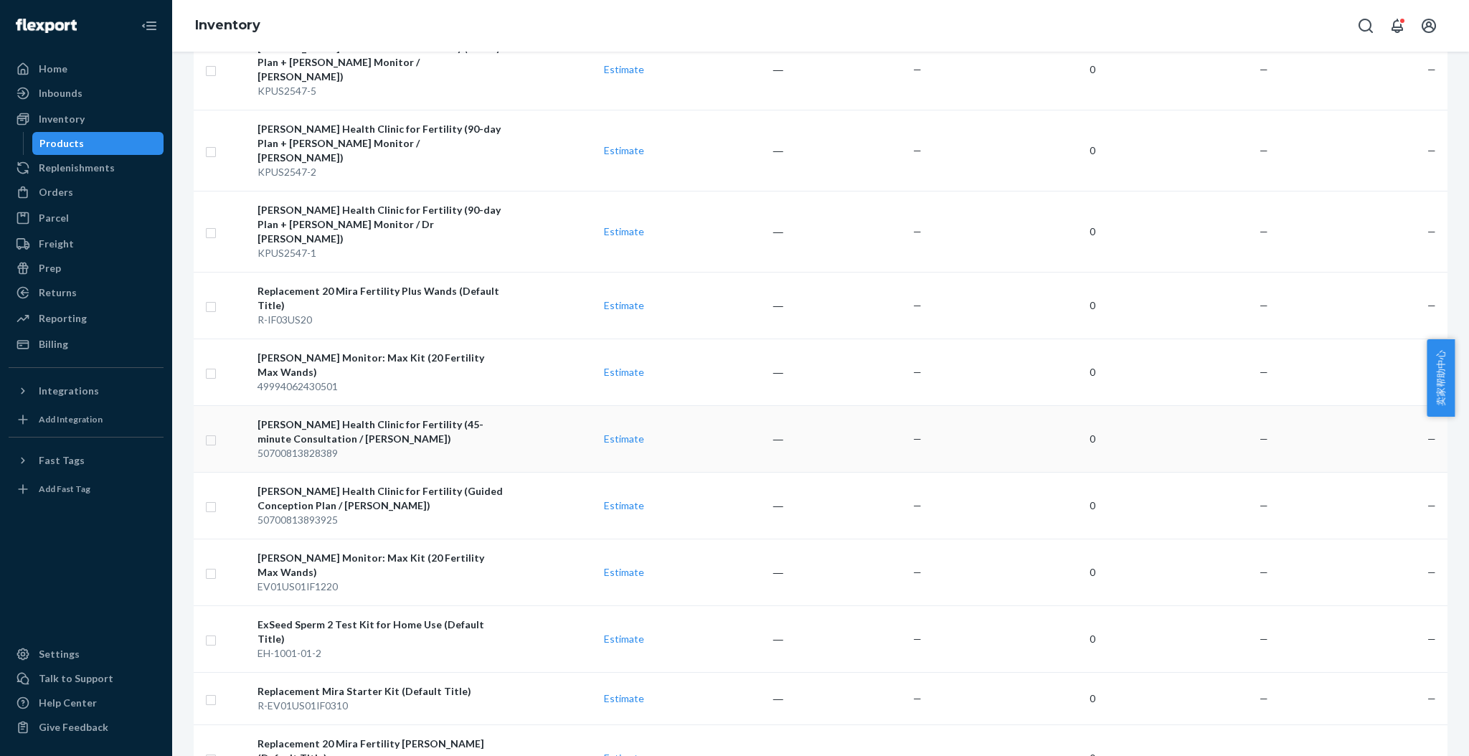
scroll to position [2390, 0]
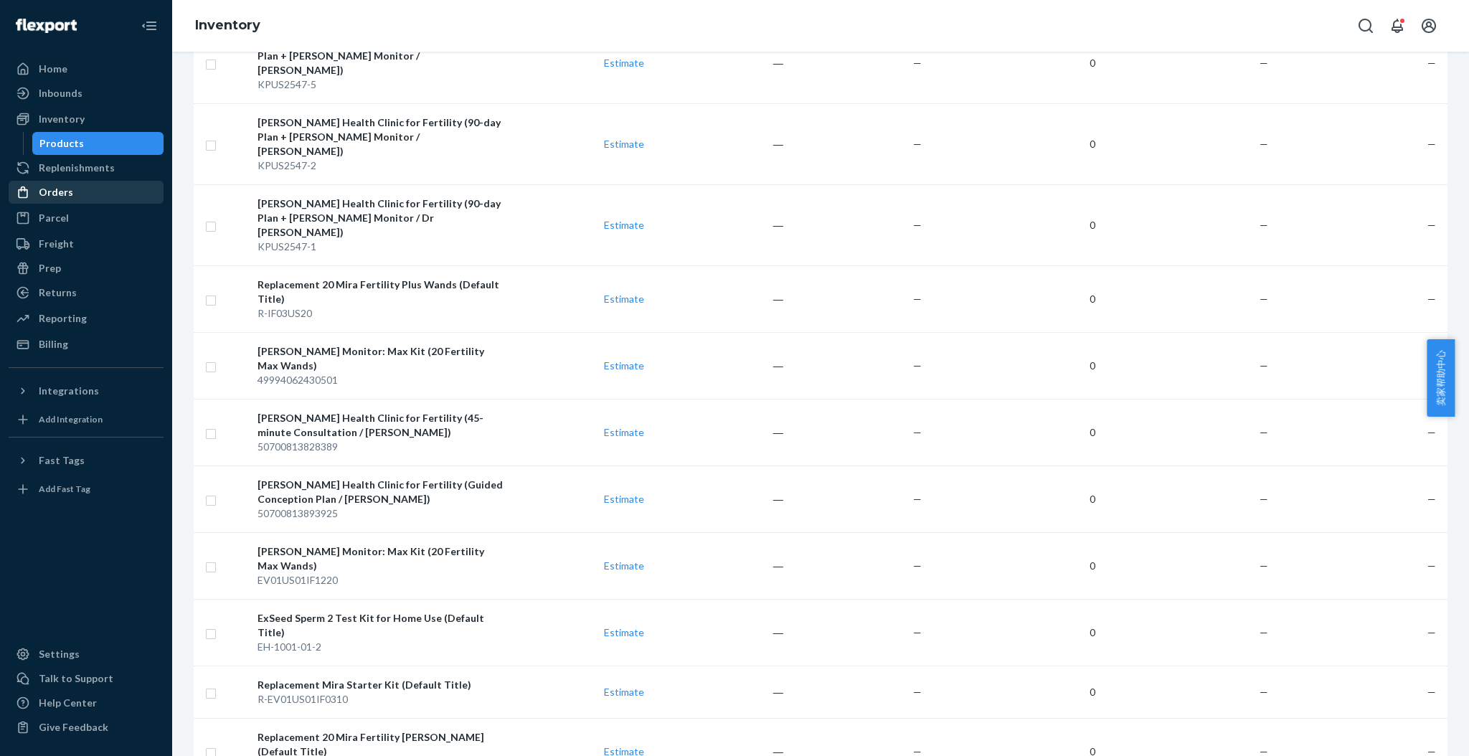
click at [54, 189] on div "Orders" at bounding box center [56, 192] width 34 height 14
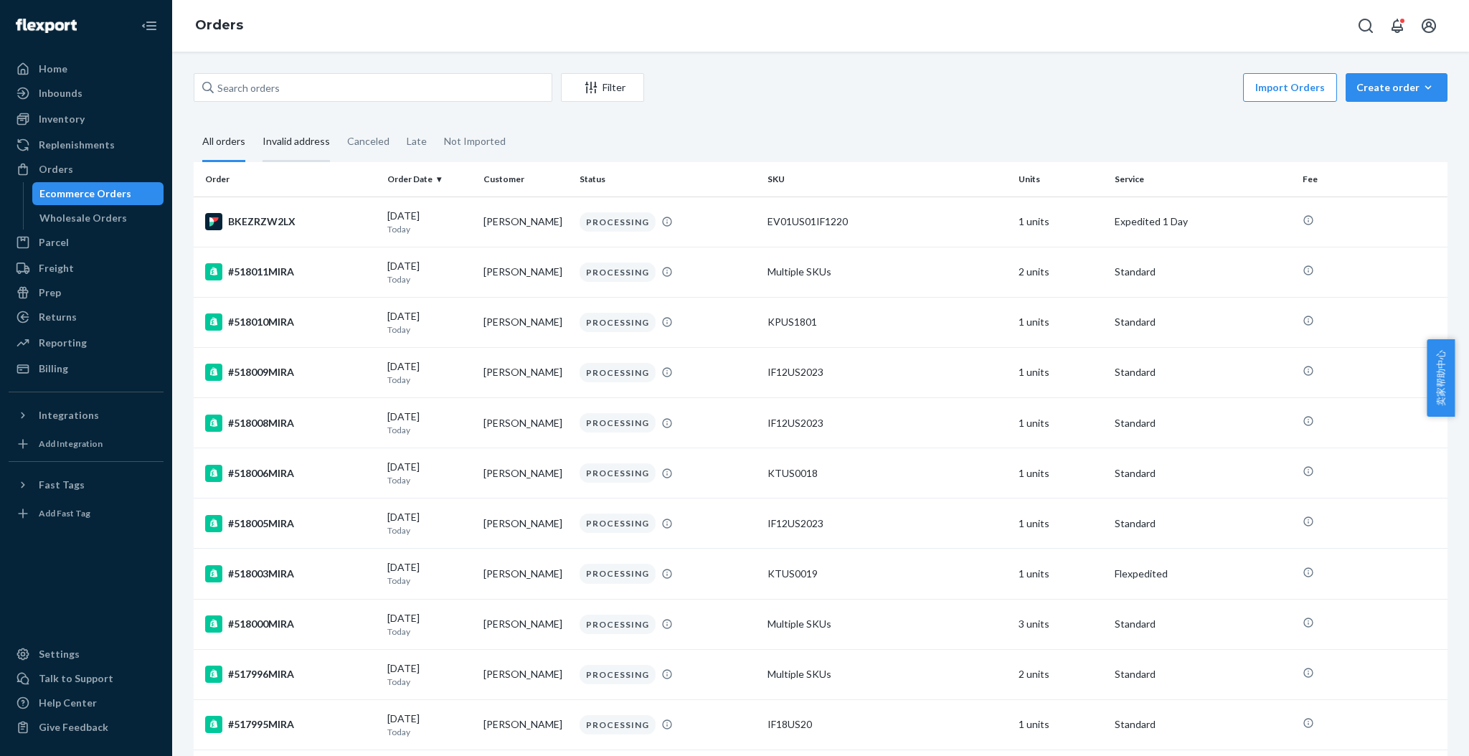
click at [294, 143] on div "Invalid address" at bounding box center [295, 142] width 67 height 39
click at [254, 123] on input "Invalid address" at bounding box center [254, 123] width 0 height 0
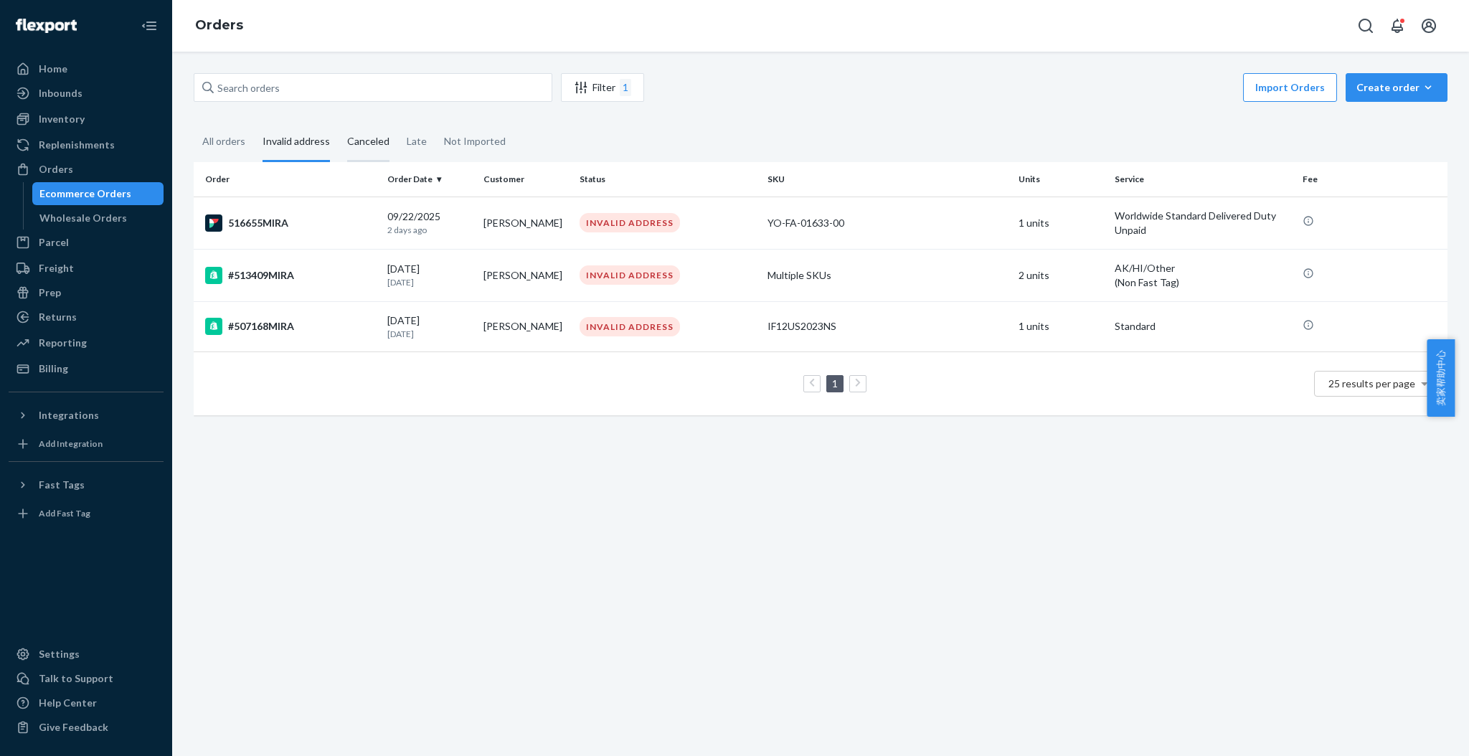
click at [354, 138] on div "Canceled" at bounding box center [368, 142] width 42 height 39
click at [339, 123] on input "Canceled" at bounding box center [339, 123] width 0 height 0
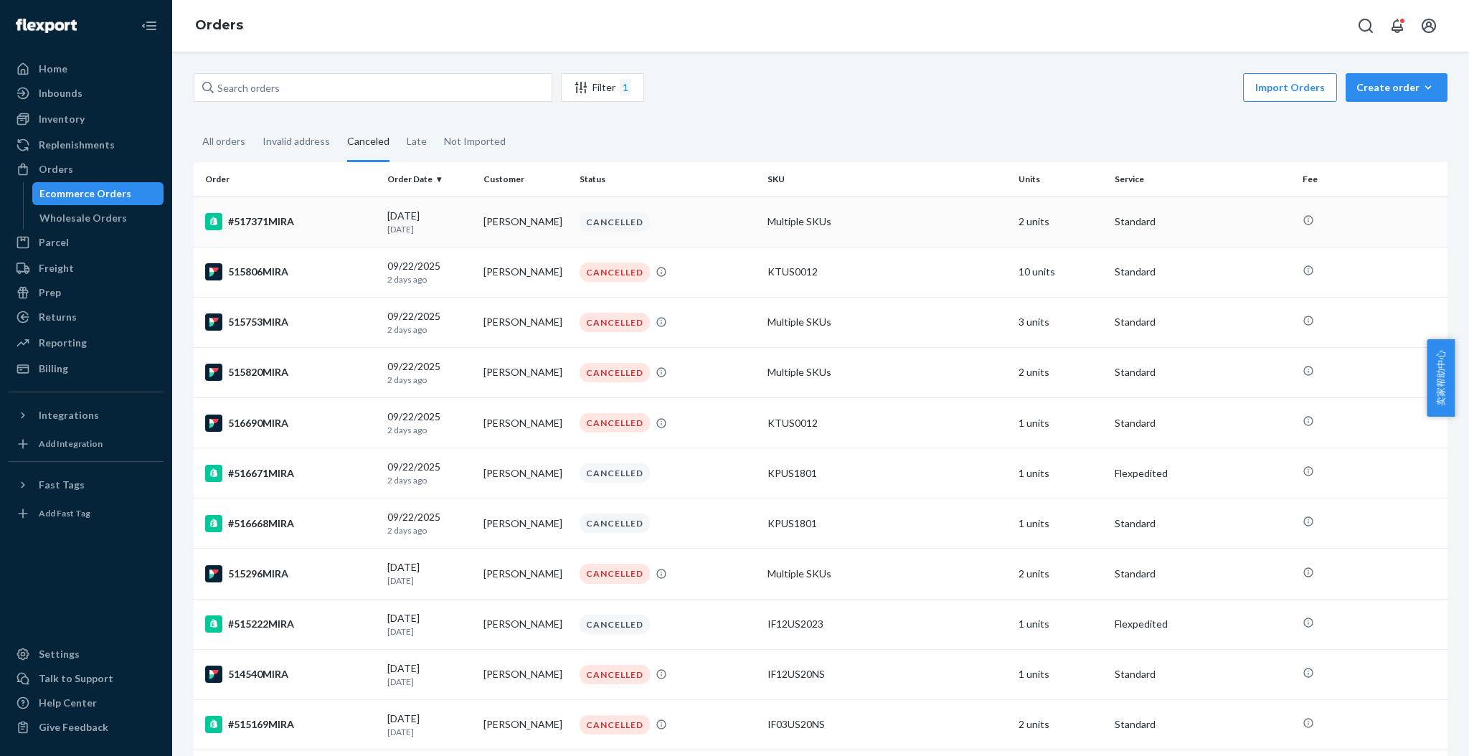
click at [298, 218] on div "#517371MIRA" at bounding box center [290, 221] width 171 height 17
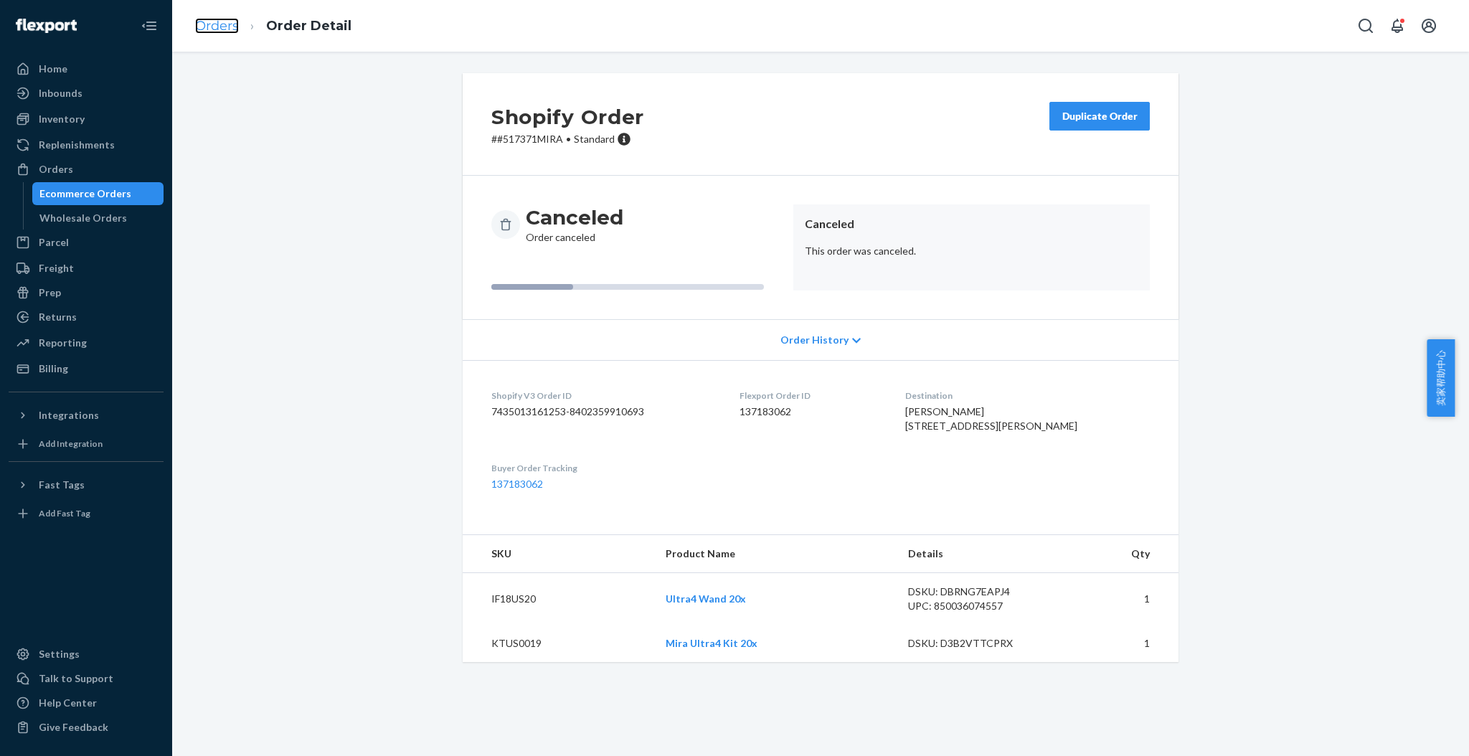
click at [220, 31] on link "Orders" at bounding box center [217, 26] width 44 height 16
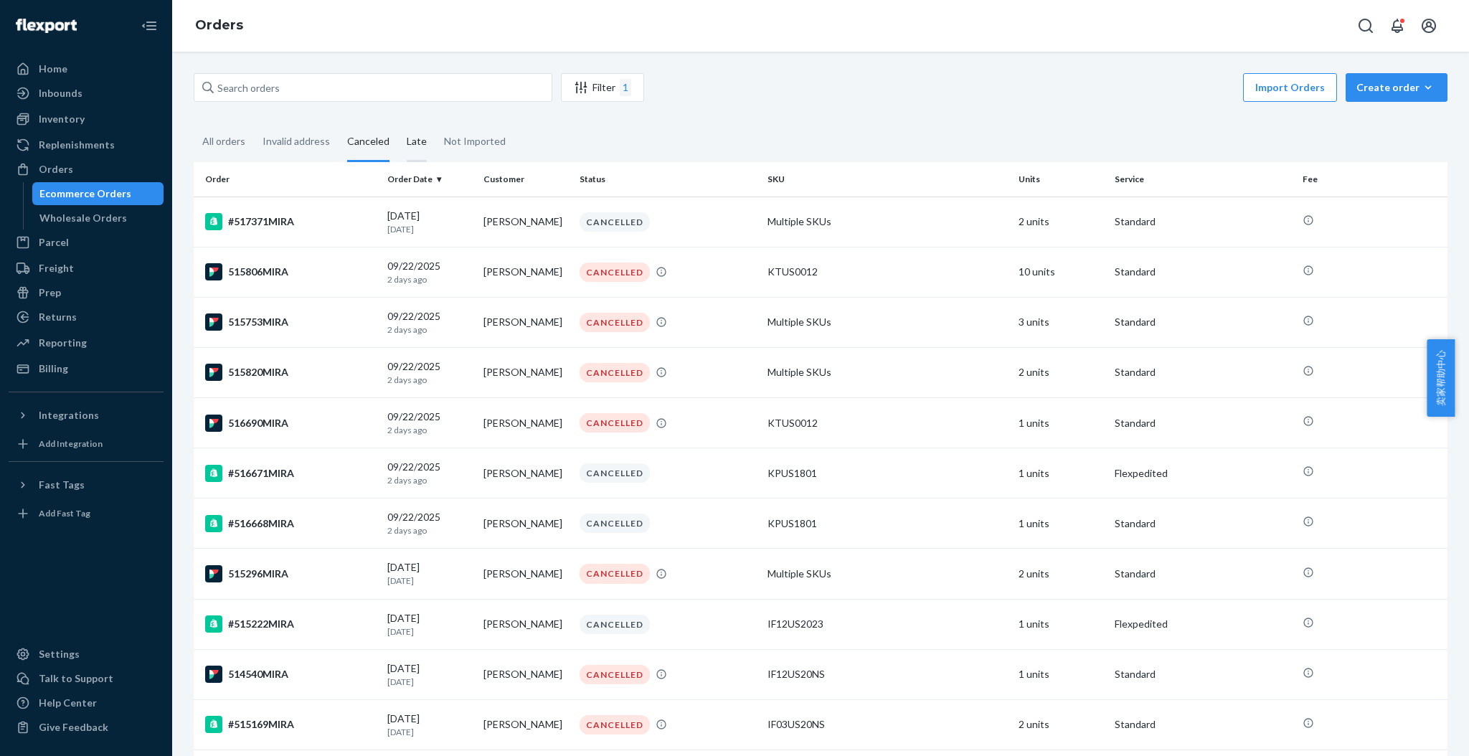
click at [421, 138] on div "Late" at bounding box center [417, 142] width 20 height 39
click at [398, 123] on input "Late" at bounding box center [398, 123] width 0 height 0
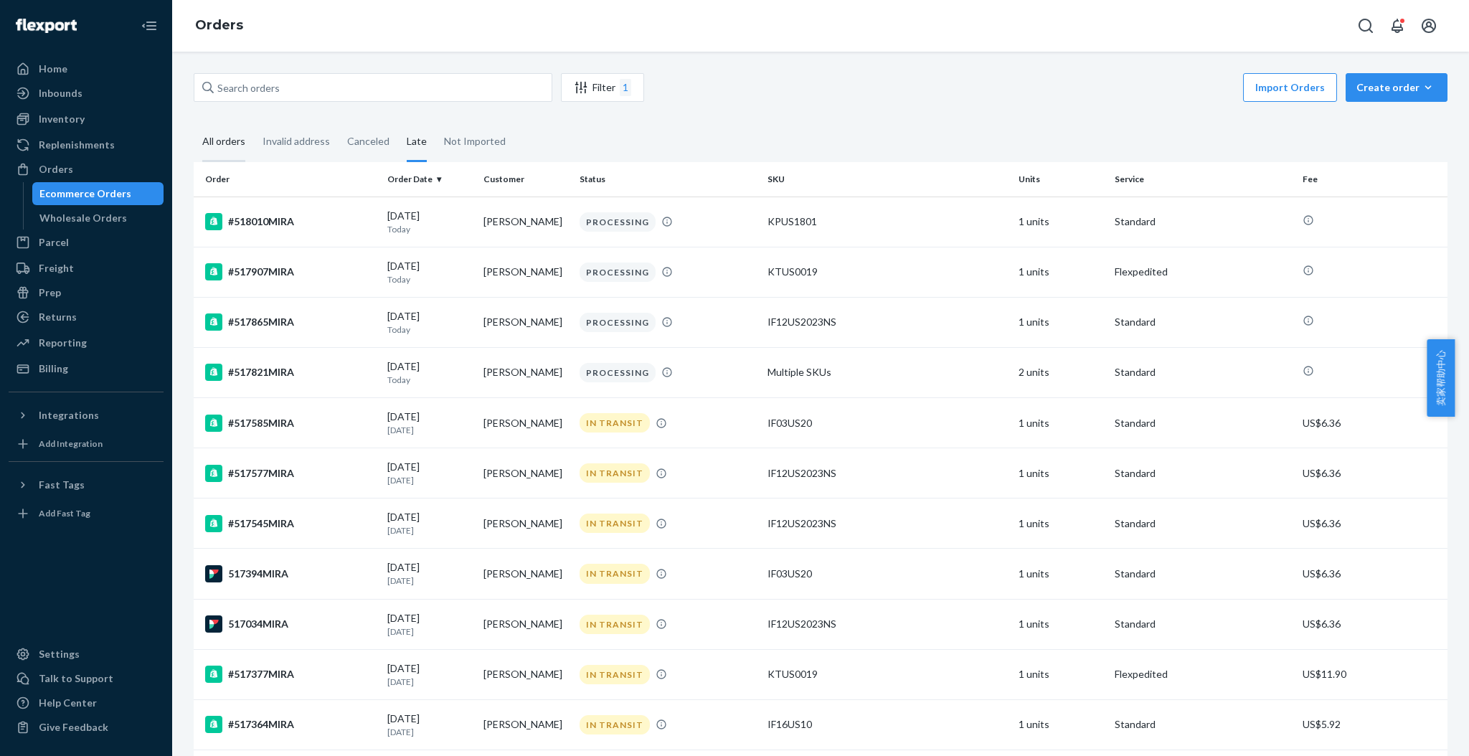
click at [227, 141] on div "All orders" at bounding box center [223, 142] width 43 height 39
click at [194, 123] on input "All orders" at bounding box center [194, 123] width 0 height 0
